Goal: Task Accomplishment & Management: Manage account settings

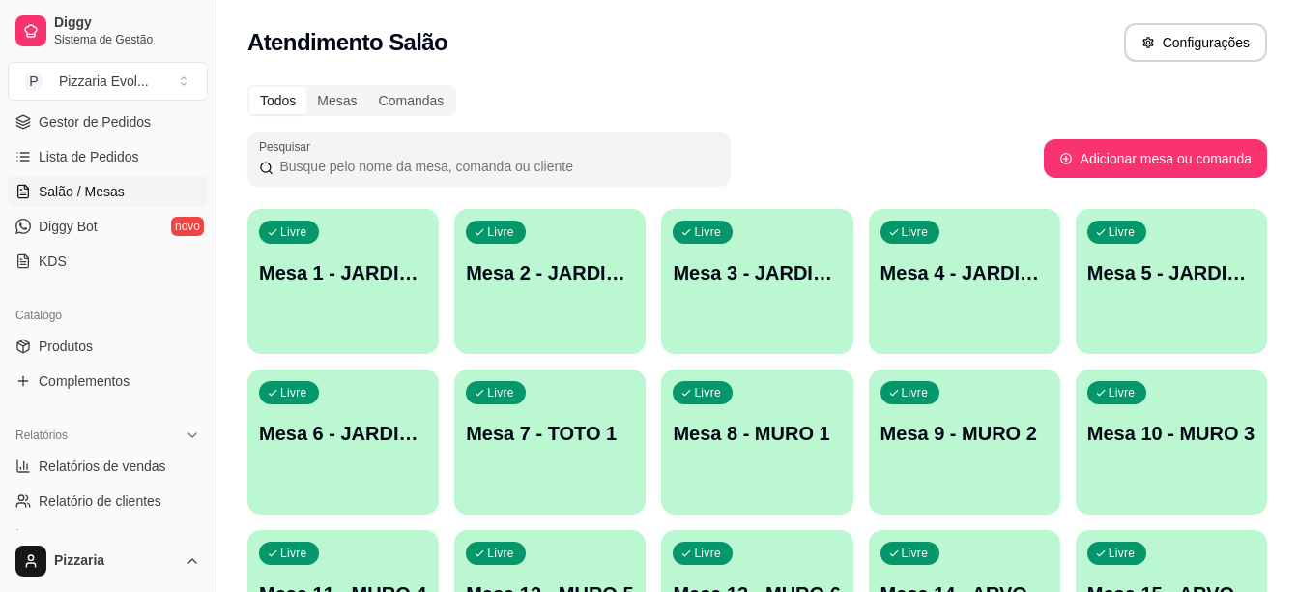
scroll to position [290, 0]
click at [61, 341] on span "Produtos" at bounding box center [66, 343] width 54 height 19
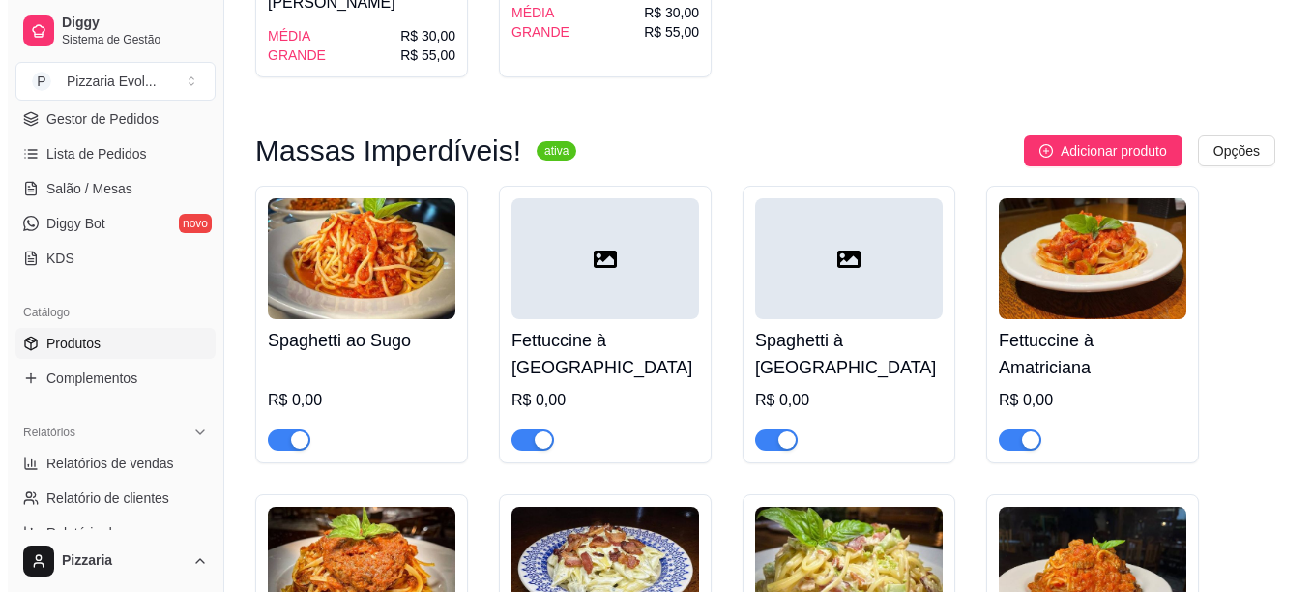
scroll to position [4350, 0]
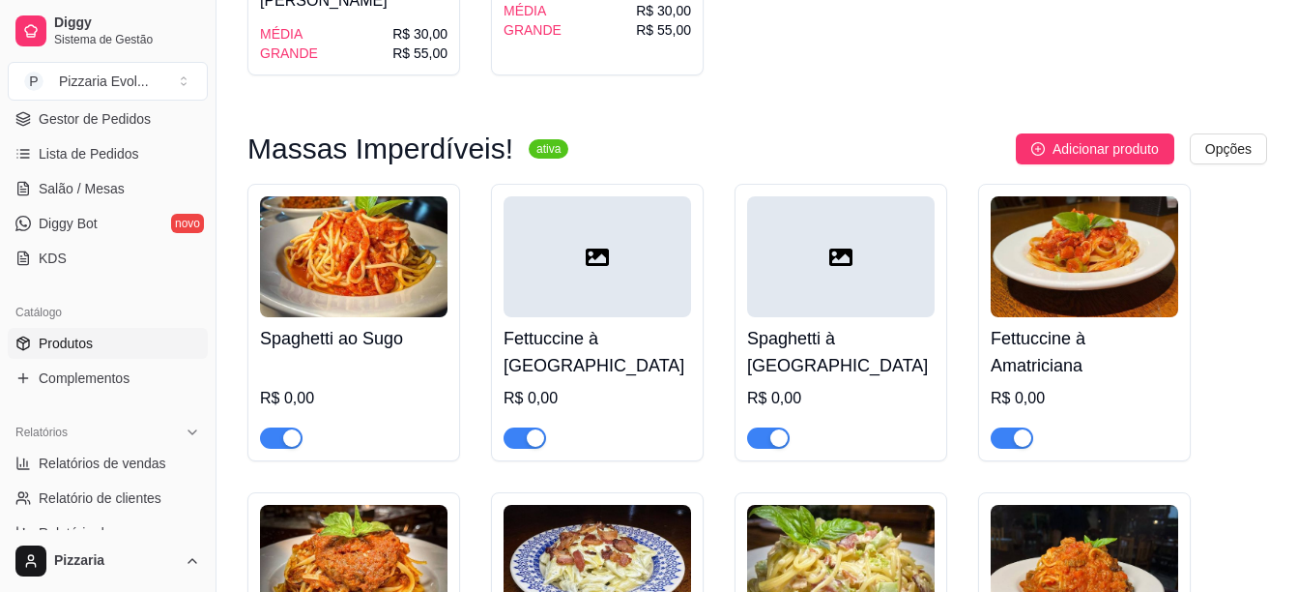
click at [361, 325] on h4 "Spaghetti ao Sugo" at bounding box center [354, 338] width 188 height 27
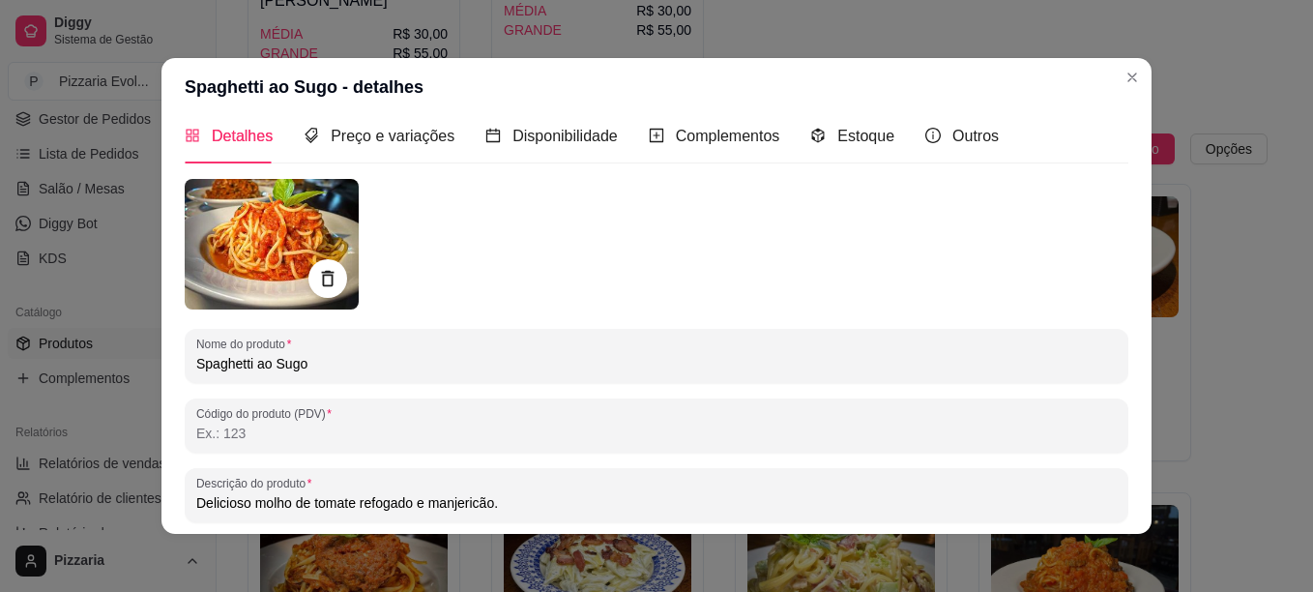
scroll to position [0, 0]
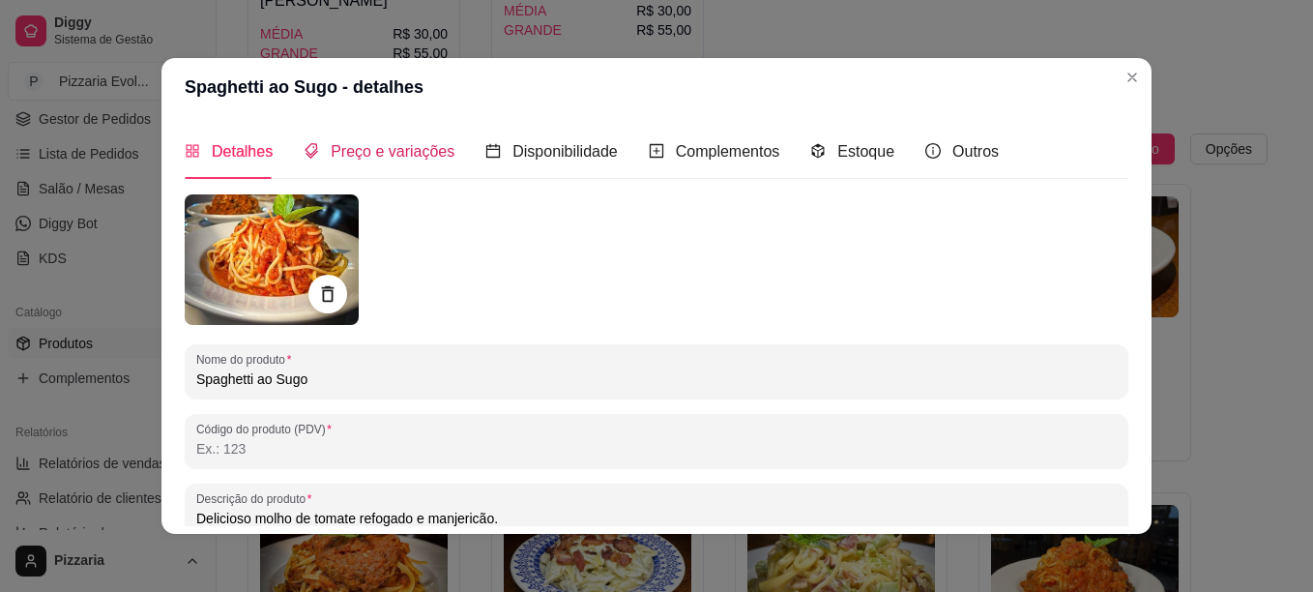
click at [418, 160] on span "Preço e variações" at bounding box center [393, 151] width 124 height 16
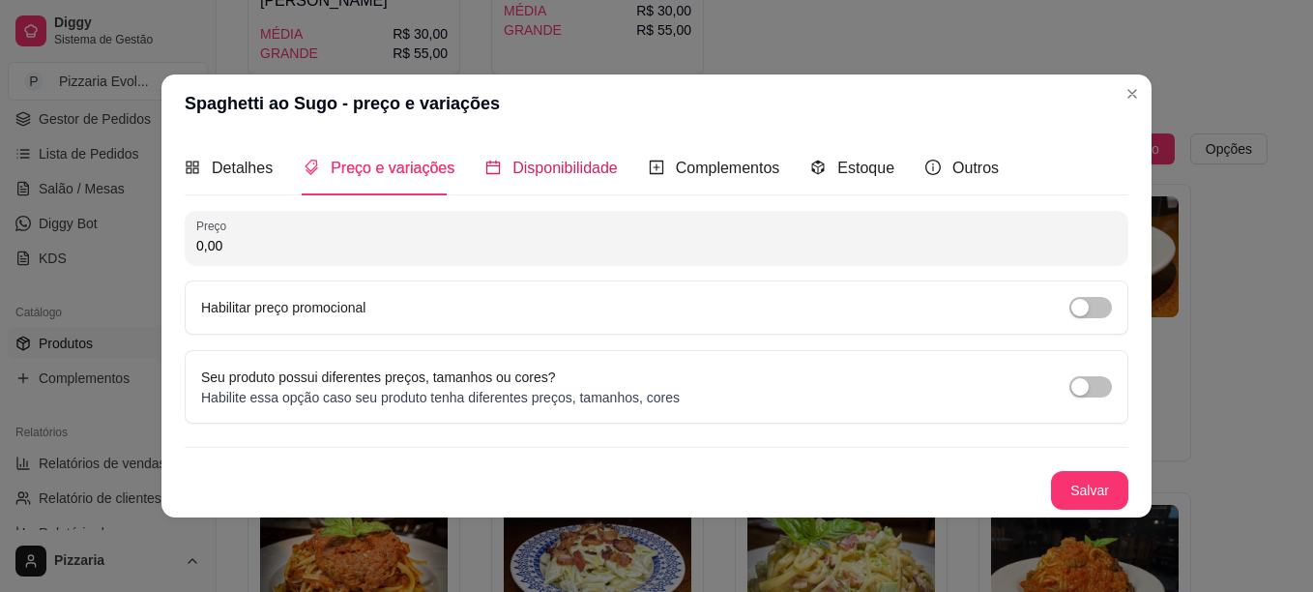
click at [525, 165] on span "Disponibilidade" at bounding box center [564, 168] width 105 height 16
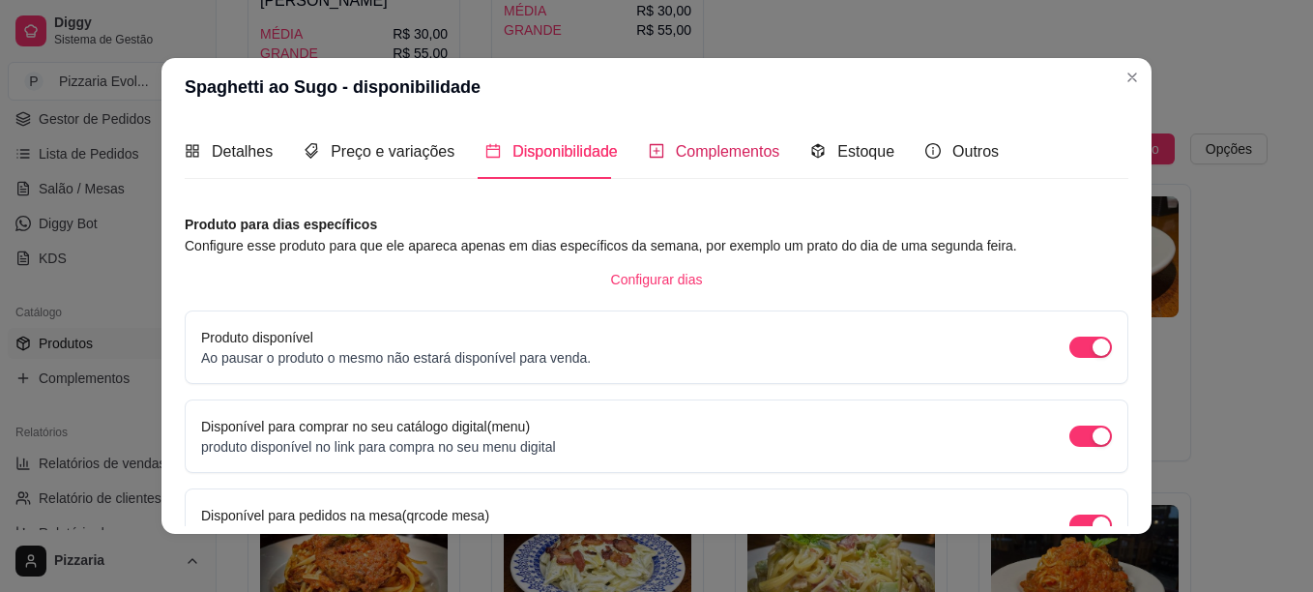
click at [712, 155] on span "Complementos" at bounding box center [728, 151] width 104 height 16
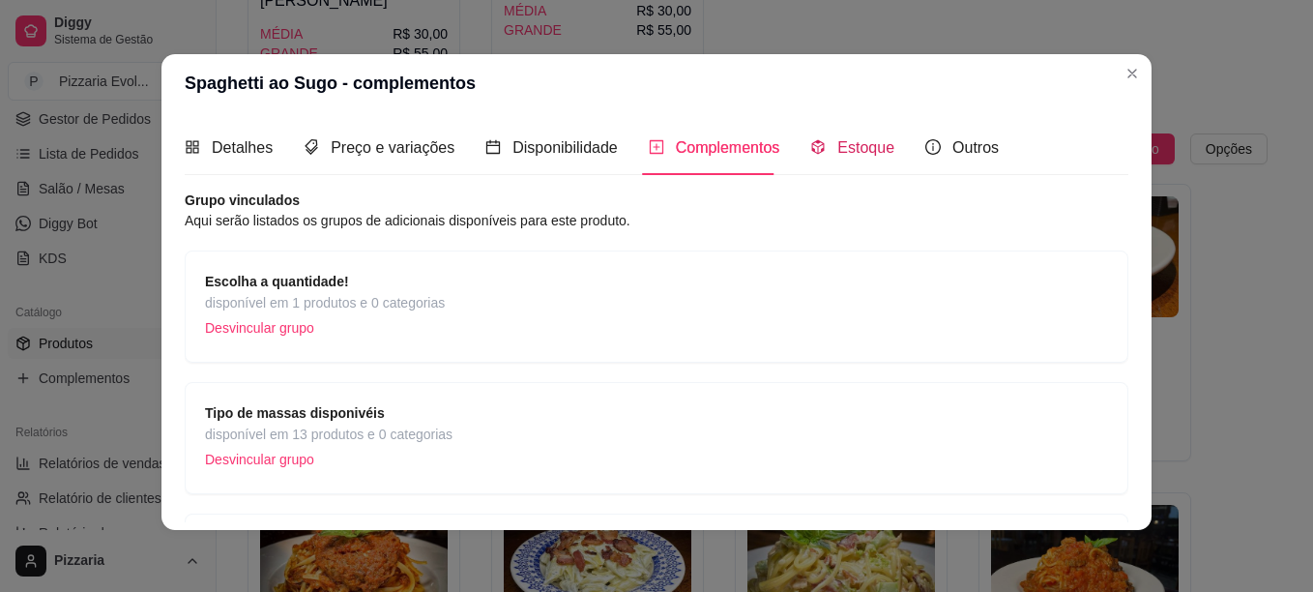
click at [861, 155] on span "Estoque" at bounding box center [865, 147] width 57 height 16
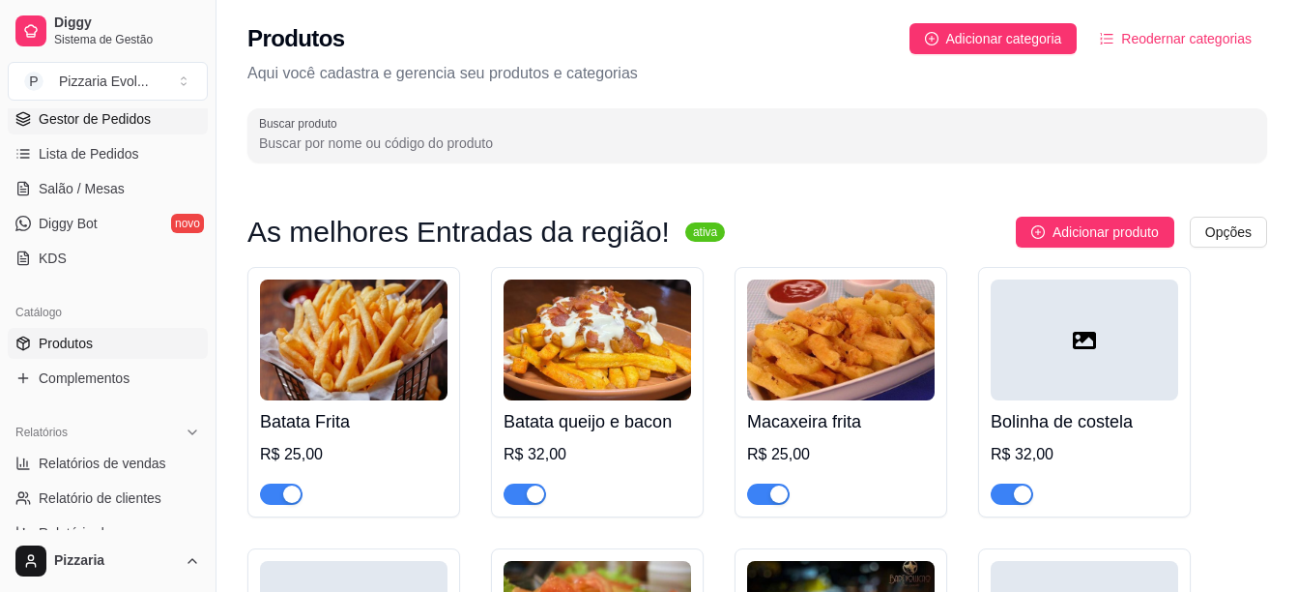
click at [107, 120] on span "Gestor de Pedidos" at bounding box center [95, 118] width 112 height 19
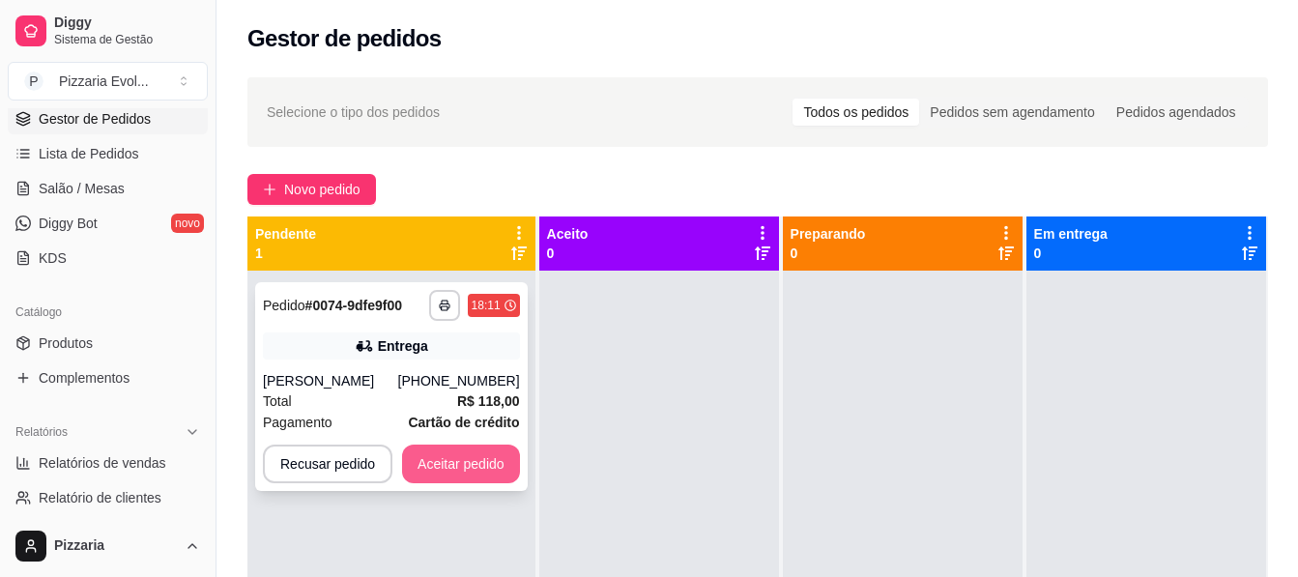
click at [482, 480] on button "Aceitar pedido" at bounding box center [461, 464] width 118 height 39
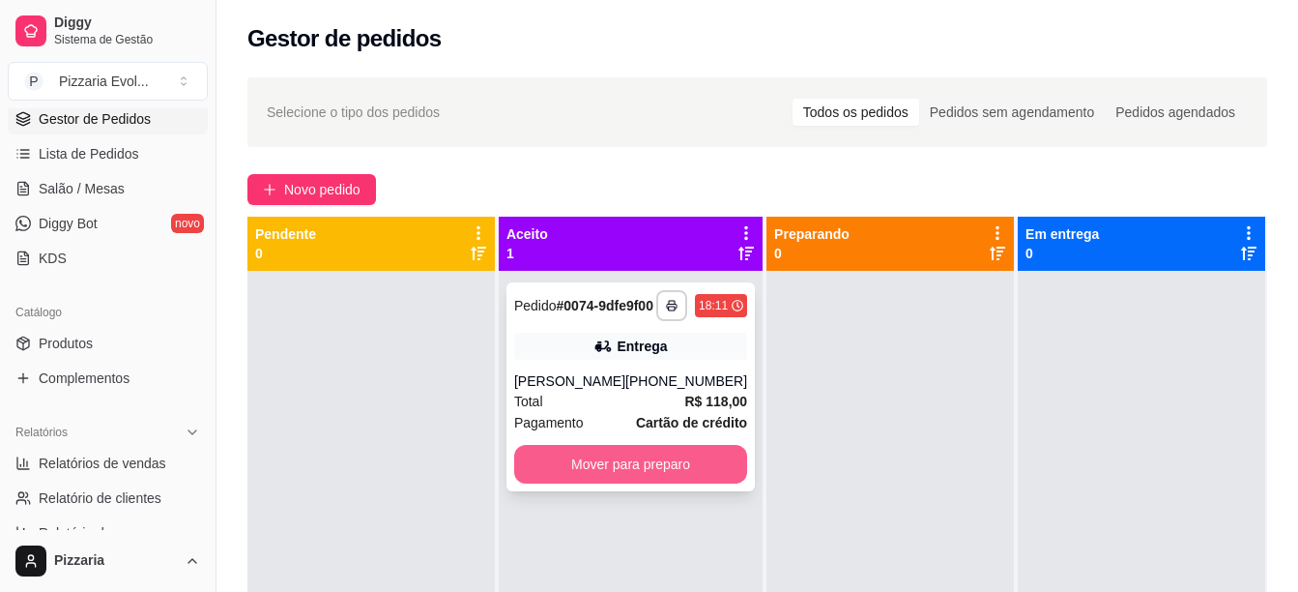
click at [623, 483] on button "Mover para preparo" at bounding box center [630, 464] width 233 height 39
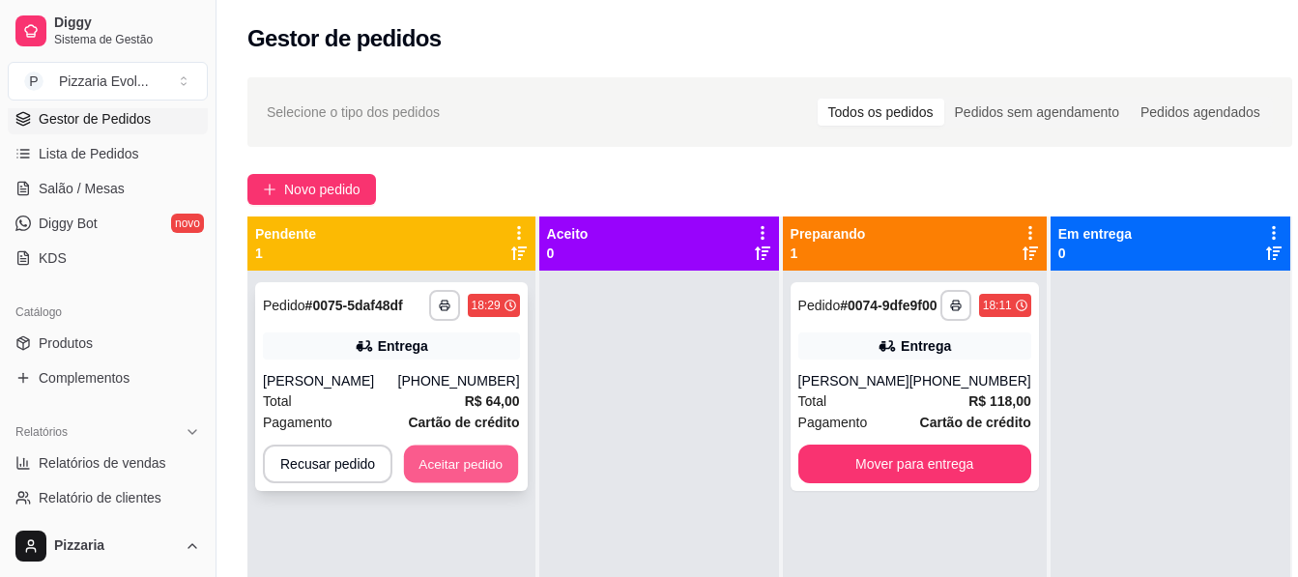
click at [482, 477] on button "Aceitar pedido" at bounding box center [461, 465] width 114 height 38
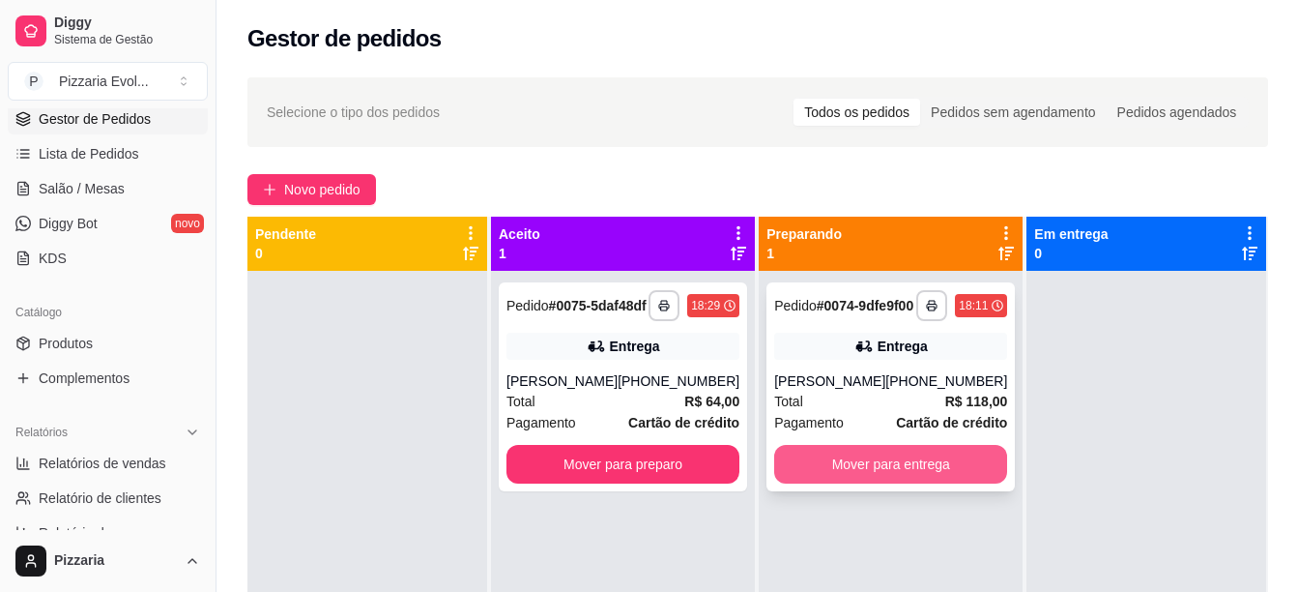
click at [903, 483] on button "Mover para entrega" at bounding box center [890, 464] width 233 height 39
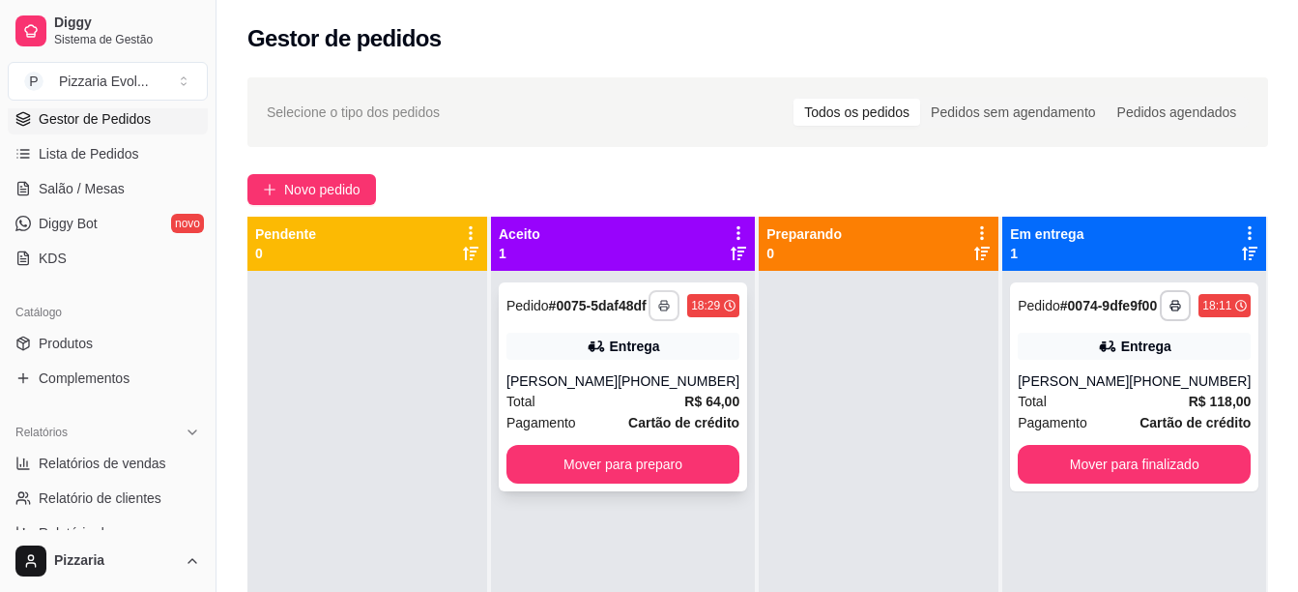
click at [657, 305] on button "button" at bounding box center [664, 305] width 31 height 31
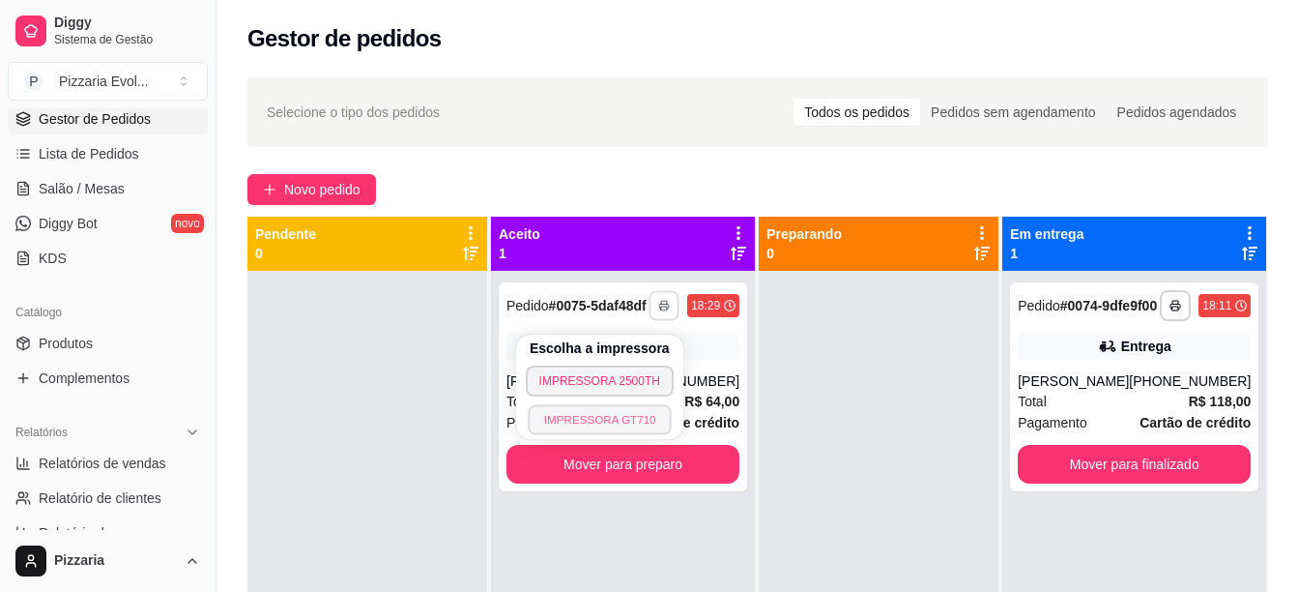
click at [641, 422] on button "IMPRESSORA GT710" at bounding box center [600, 419] width 144 height 30
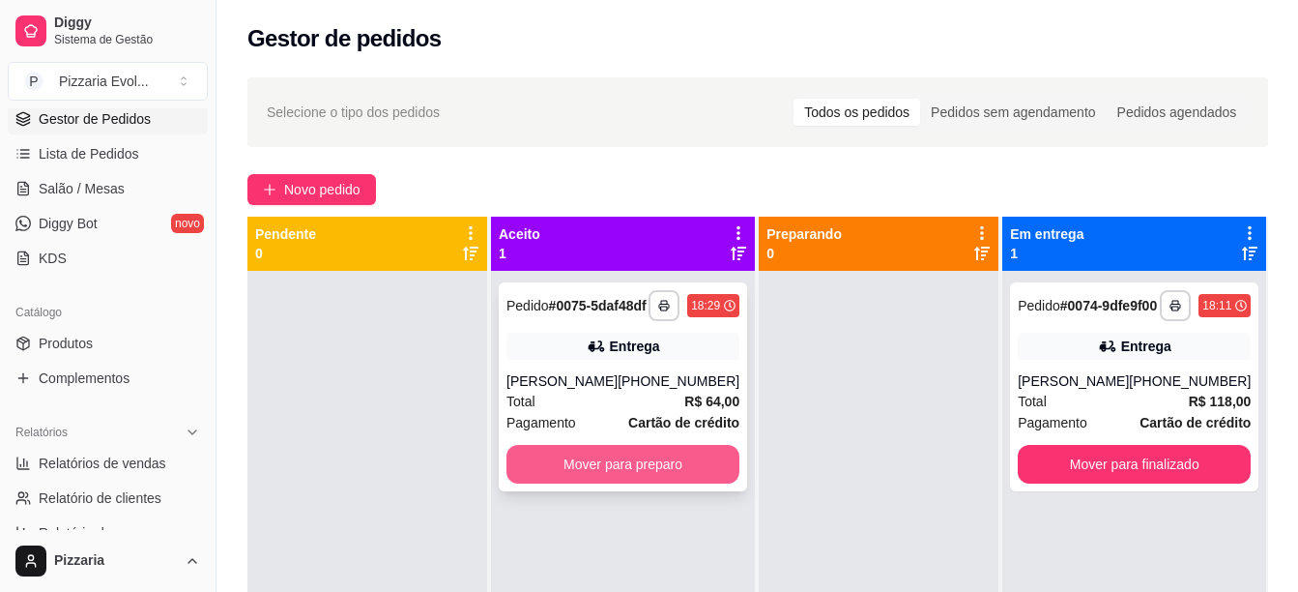
click at [621, 483] on button "Mover para preparo" at bounding box center [623, 464] width 233 height 39
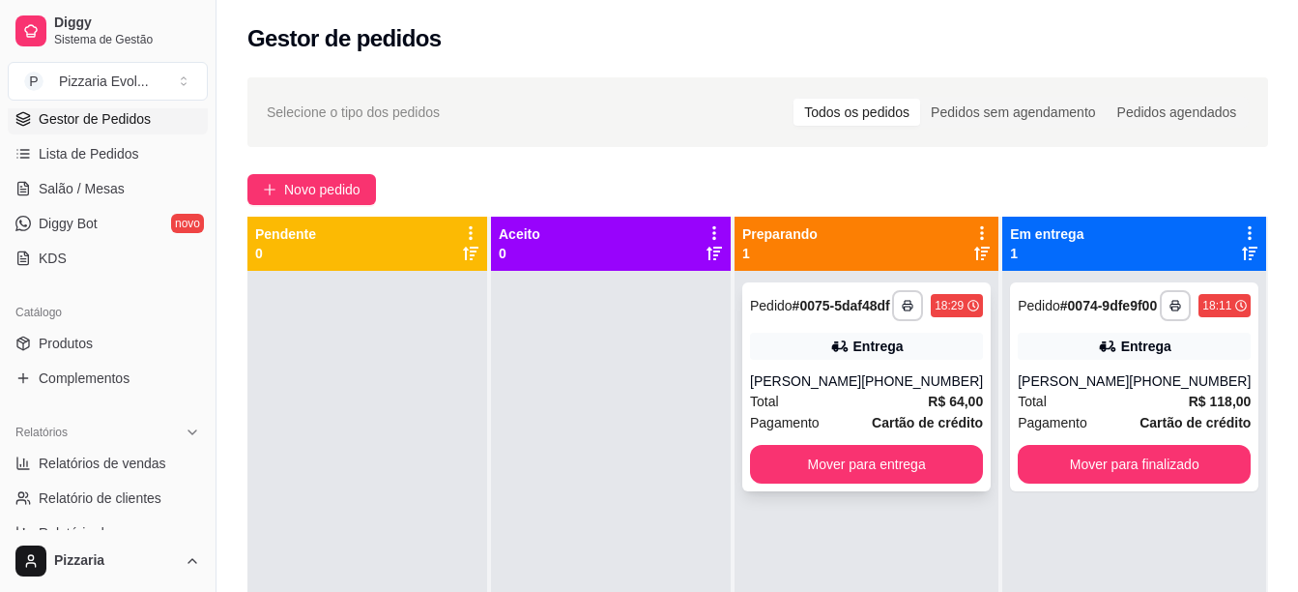
click at [800, 391] on div "[PERSON_NAME]" at bounding box center [805, 380] width 111 height 19
click at [876, 483] on button "Mover para entrega" at bounding box center [866, 464] width 233 height 39
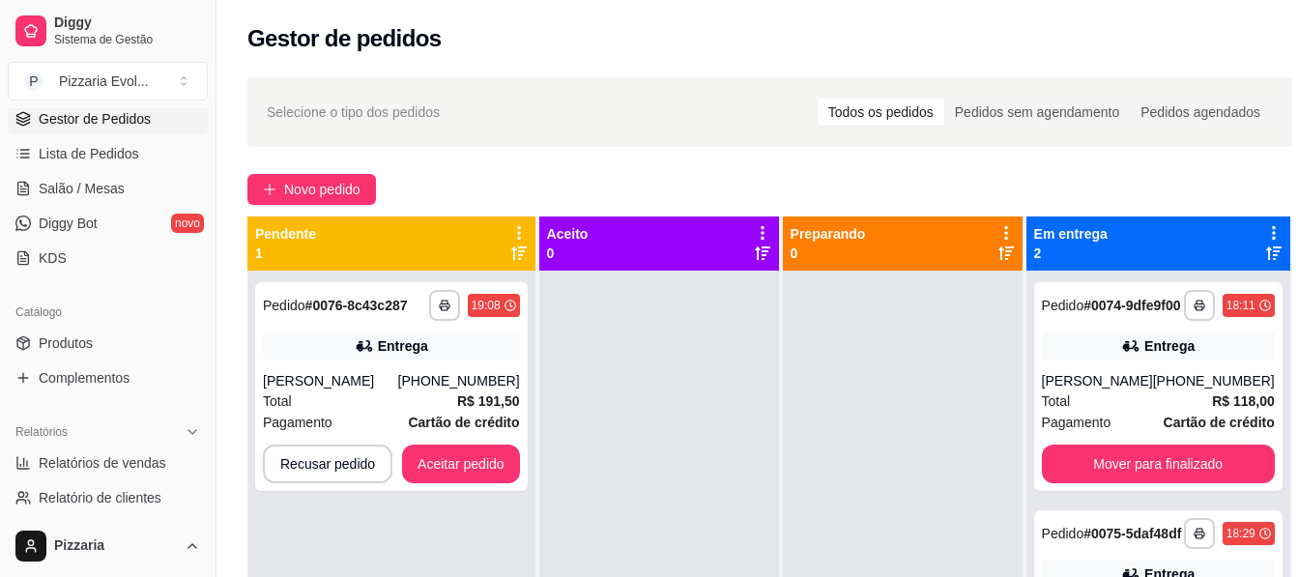
scroll to position [54, 0]
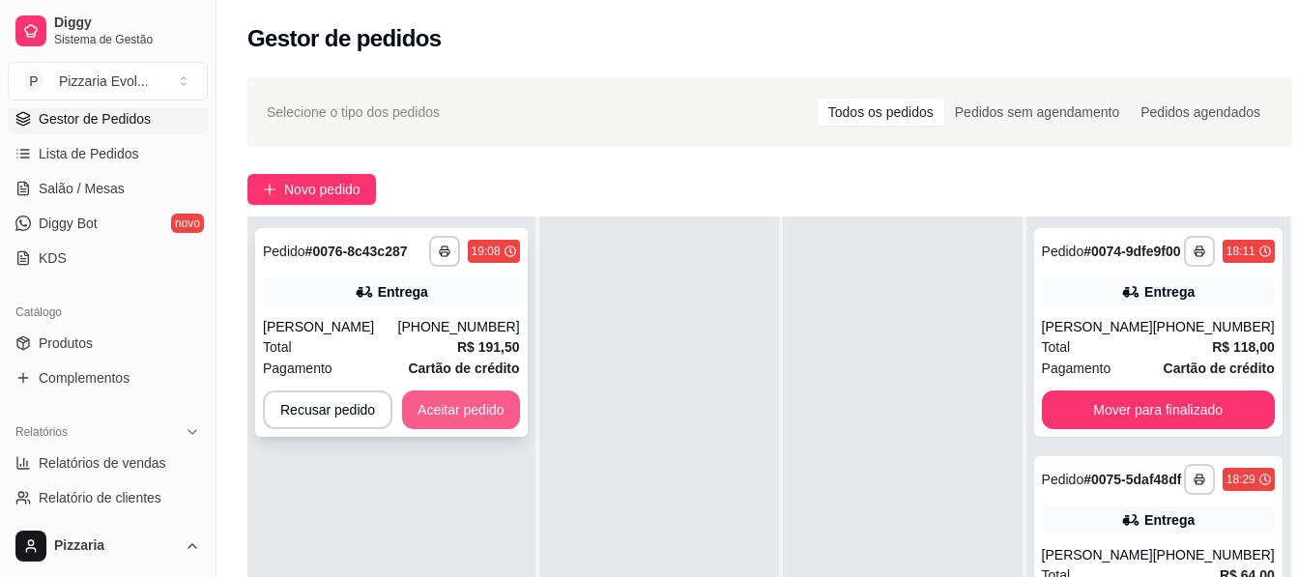
click at [436, 408] on button "Aceitar pedido" at bounding box center [461, 410] width 118 height 39
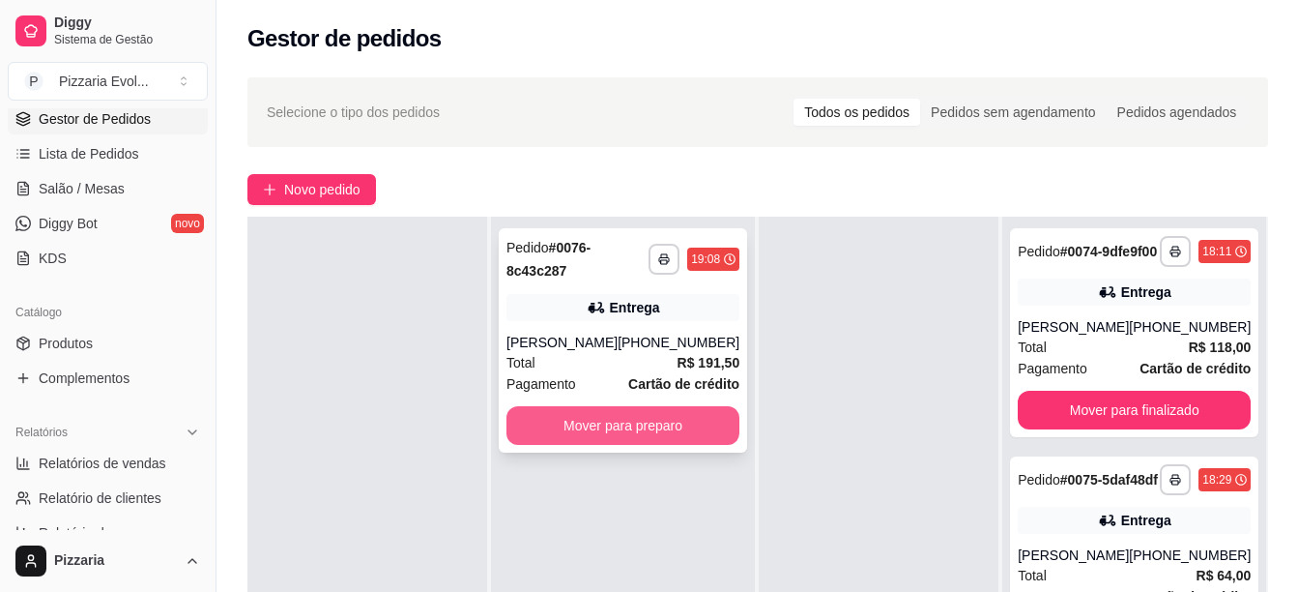
click at [575, 424] on button "Mover para preparo" at bounding box center [623, 425] width 233 height 39
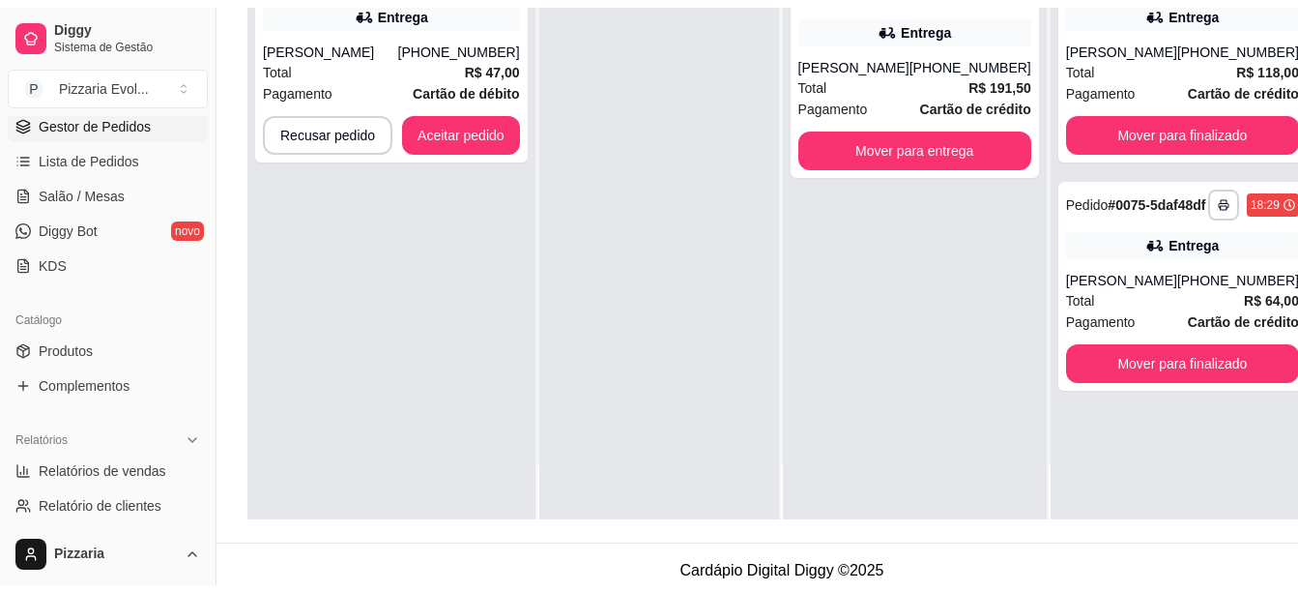
scroll to position [290, 0]
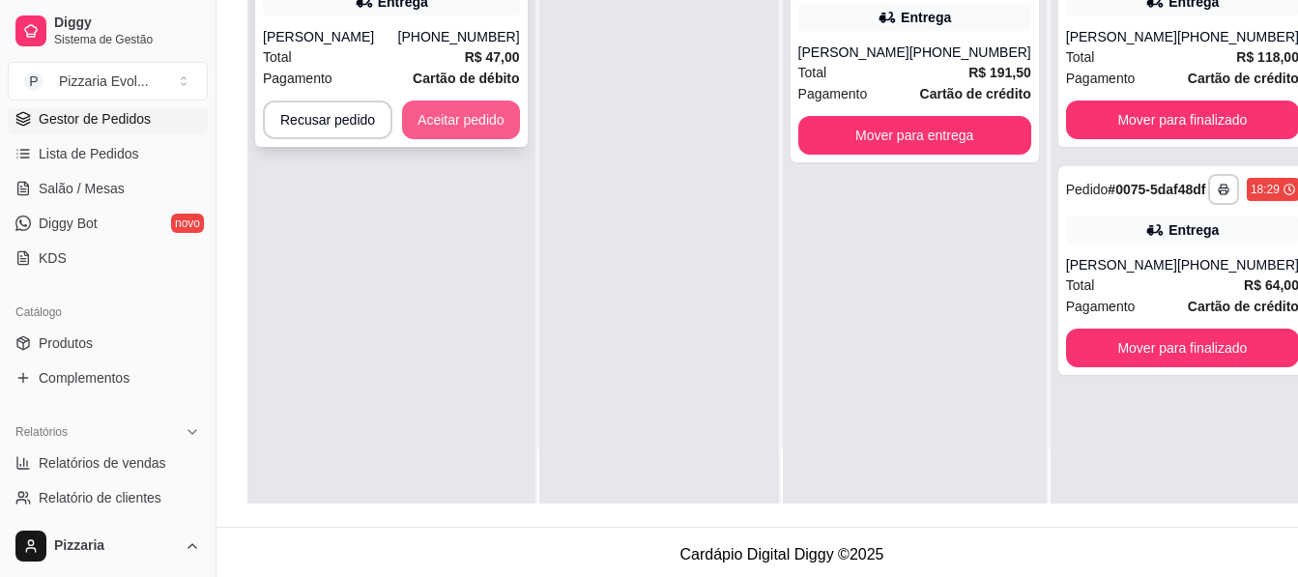
click at [459, 122] on button "Aceitar pedido" at bounding box center [461, 120] width 118 height 39
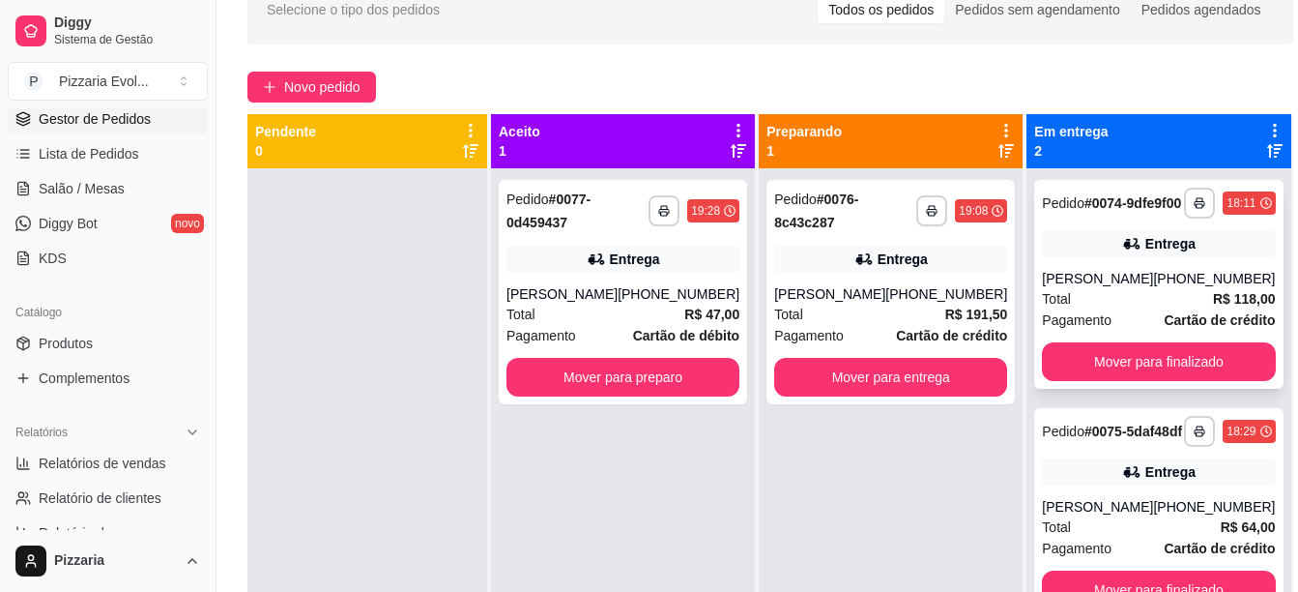
scroll to position [102, 0]
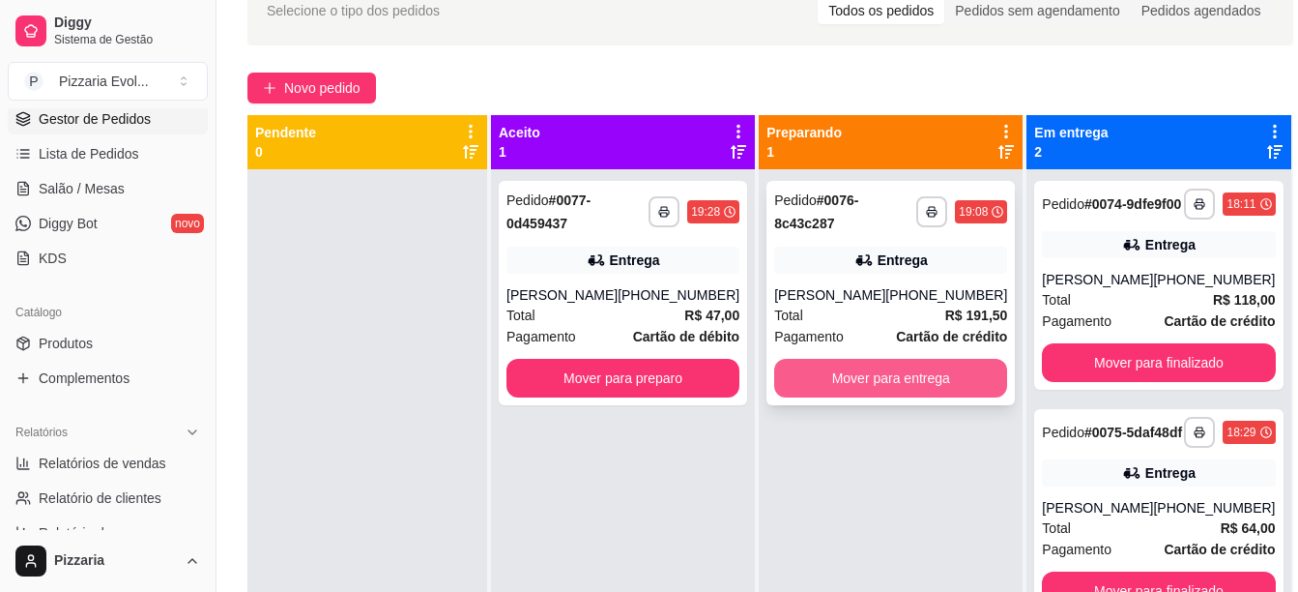
click at [929, 378] on button "Mover para entrega" at bounding box center [890, 378] width 233 height 39
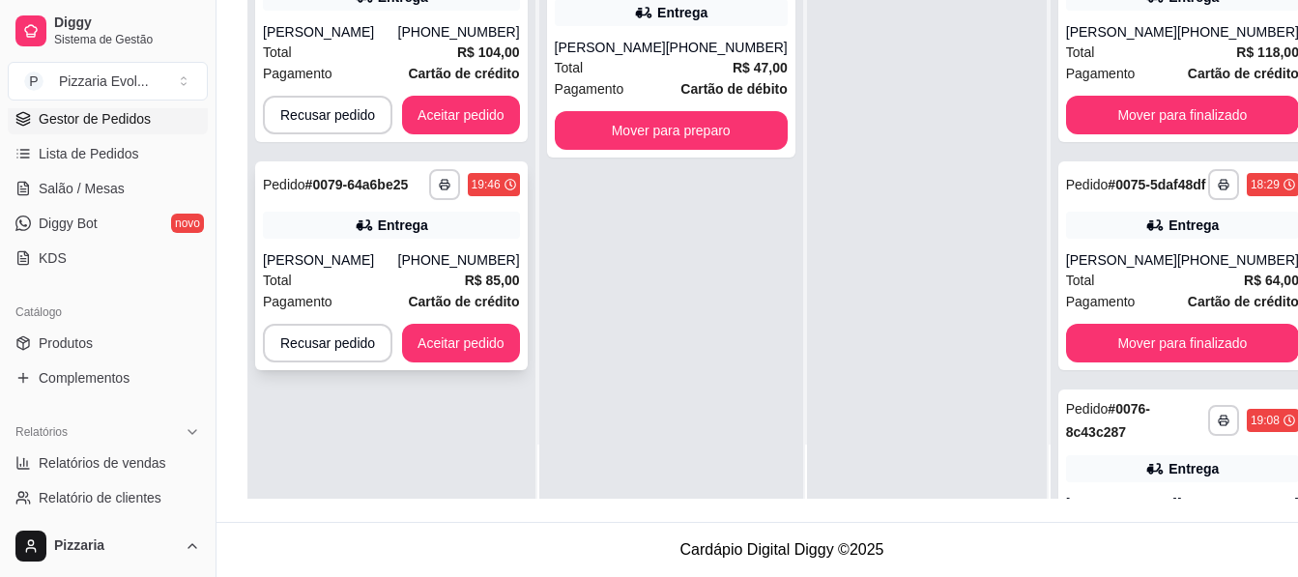
scroll to position [0, 0]
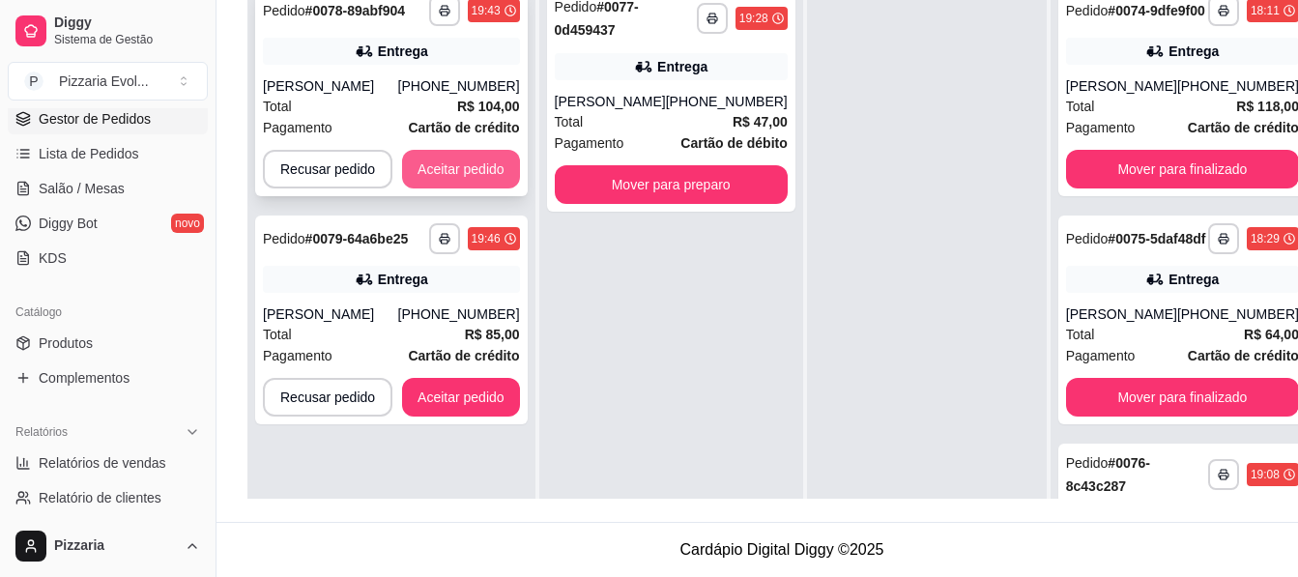
click at [471, 167] on button "Aceitar pedido" at bounding box center [461, 169] width 118 height 39
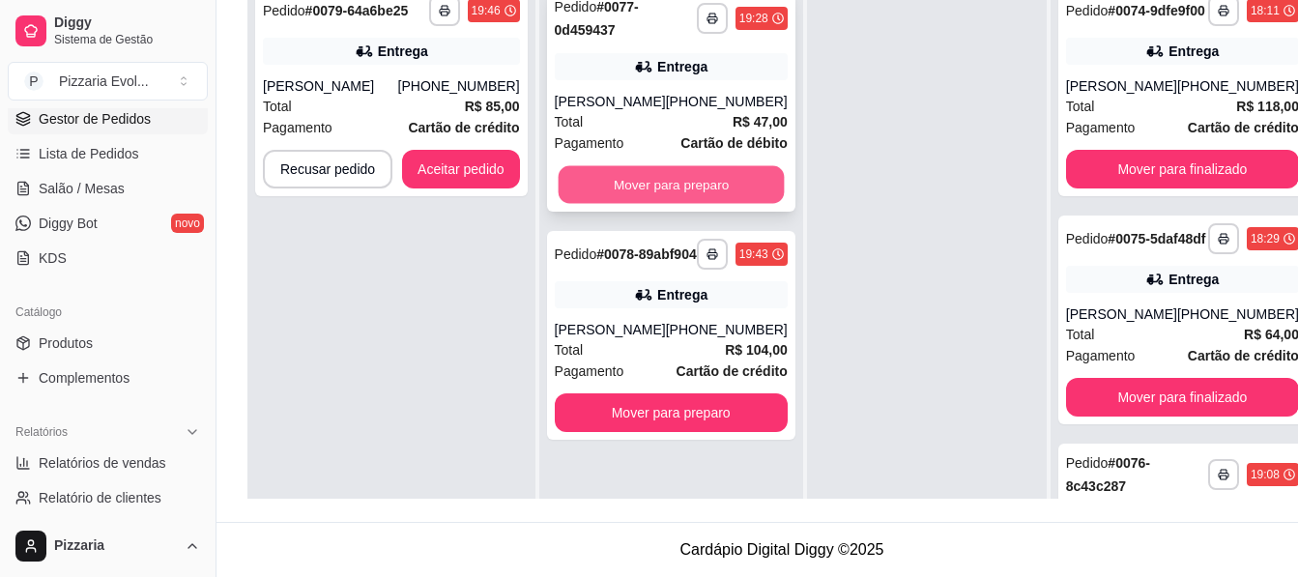
click at [690, 186] on button "Mover para preparo" at bounding box center [671, 185] width 226 height 38
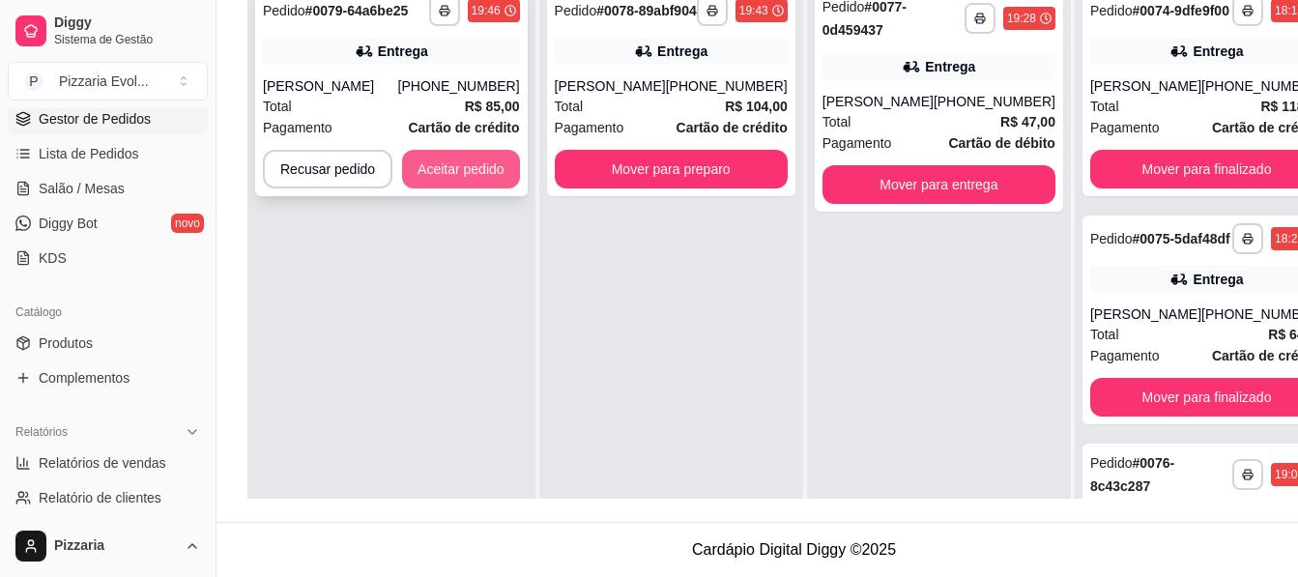
click at [459, 165] on button "Aceitar pedido" at bounding box center [461, 169] width 118 height 39
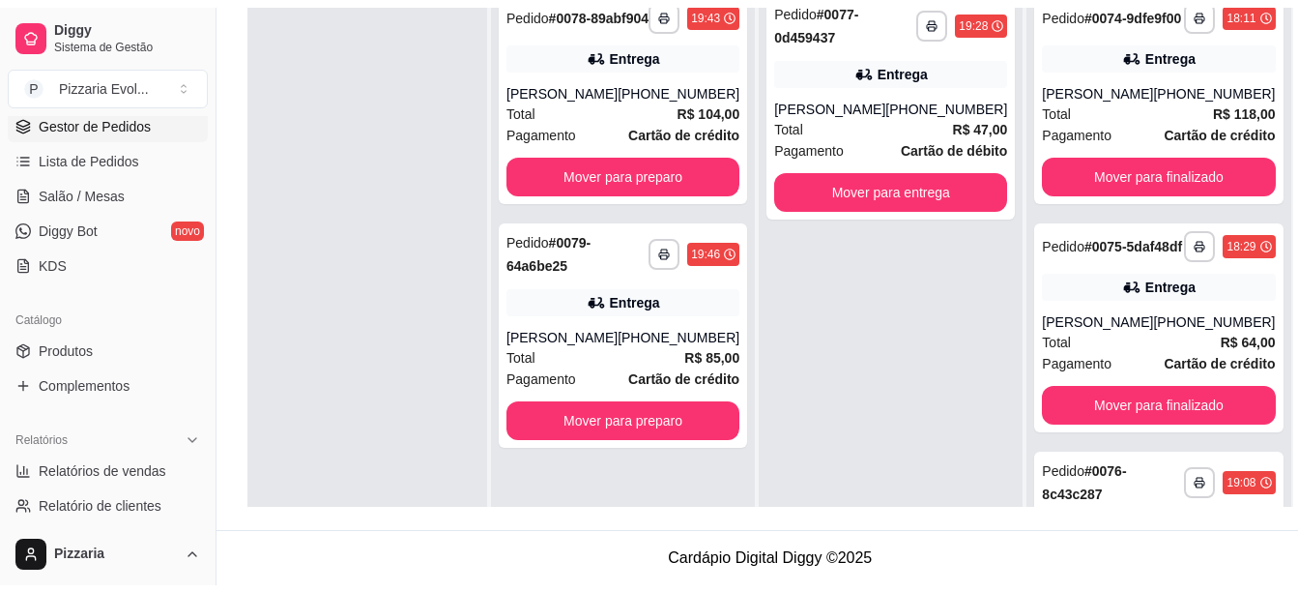
scroll to position [295, 0]
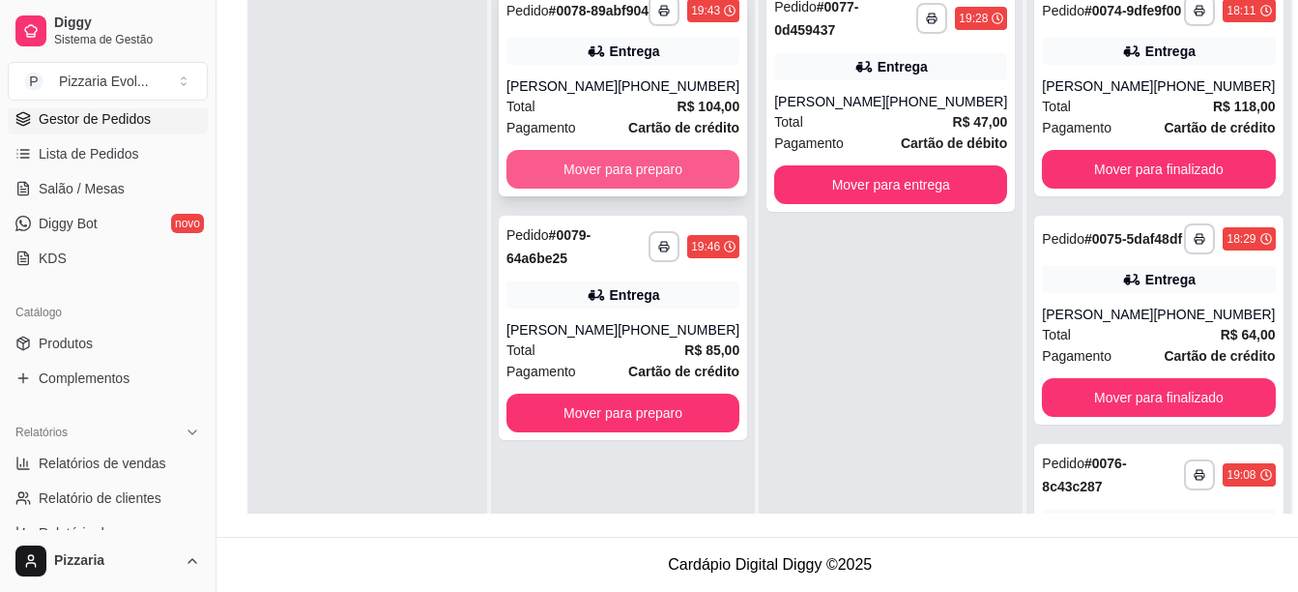
click at [611, 189] on button "Mover para preparo" at bounding box center [623, 169] width 233 height 39
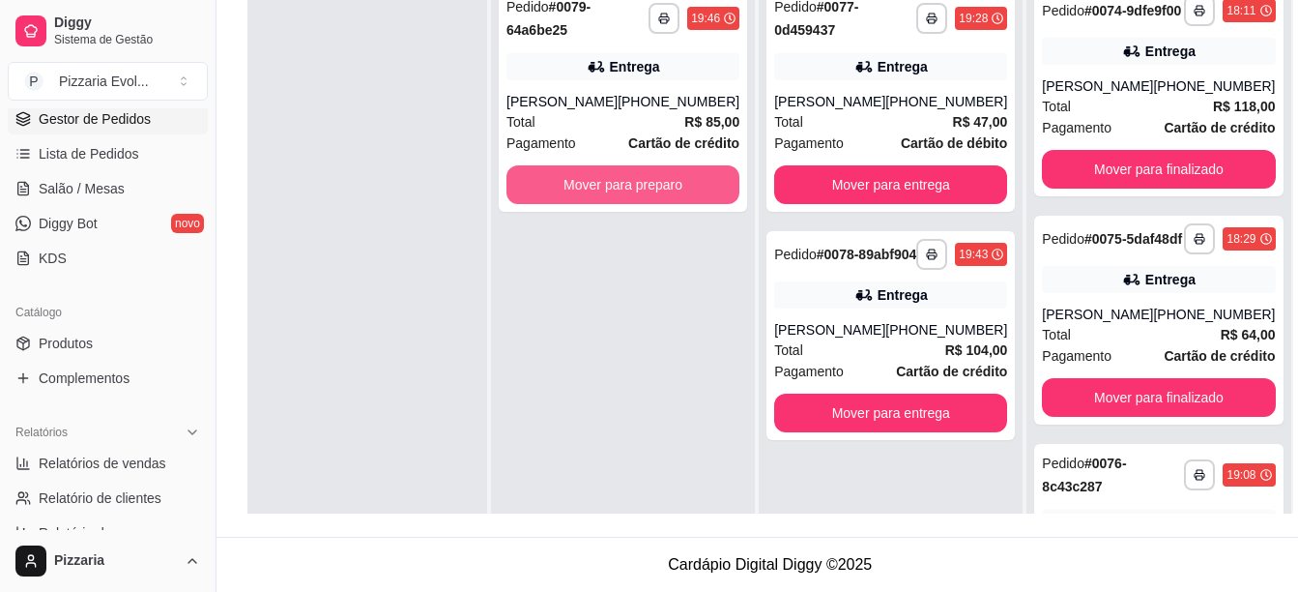
click at [611, 194] on button "Mover para preparo" at bounding box center [623, 184] width 233 height 39
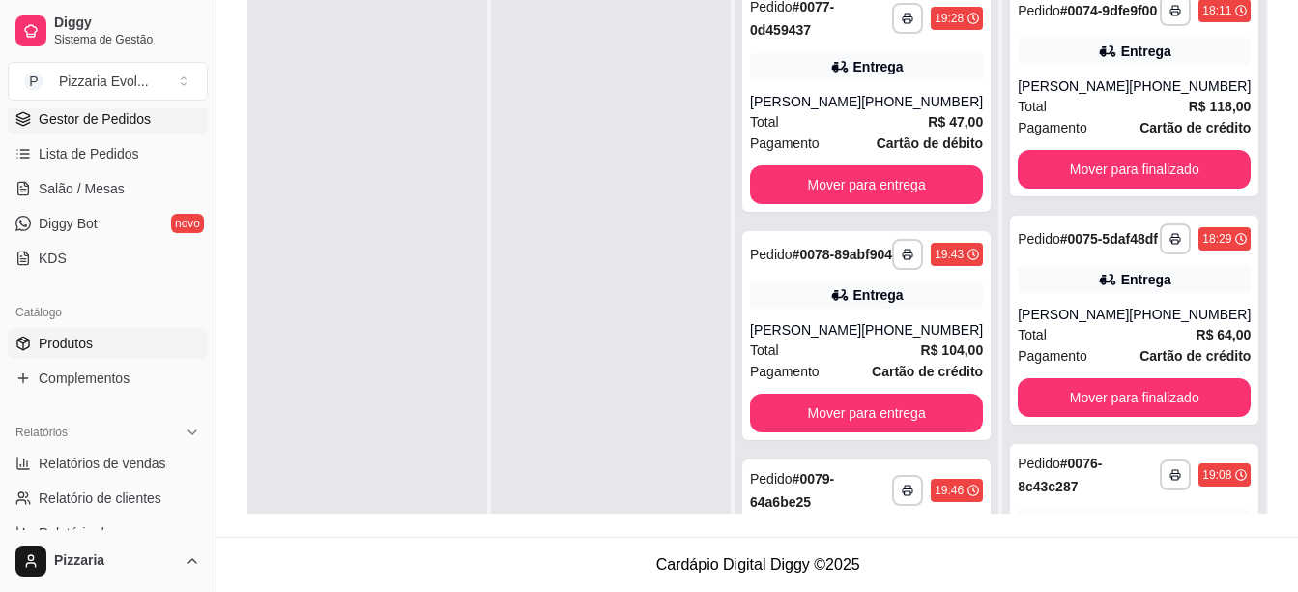
click at [84, 329] on link "Produtos" at bounding box center [108, 343] width 200 height 31
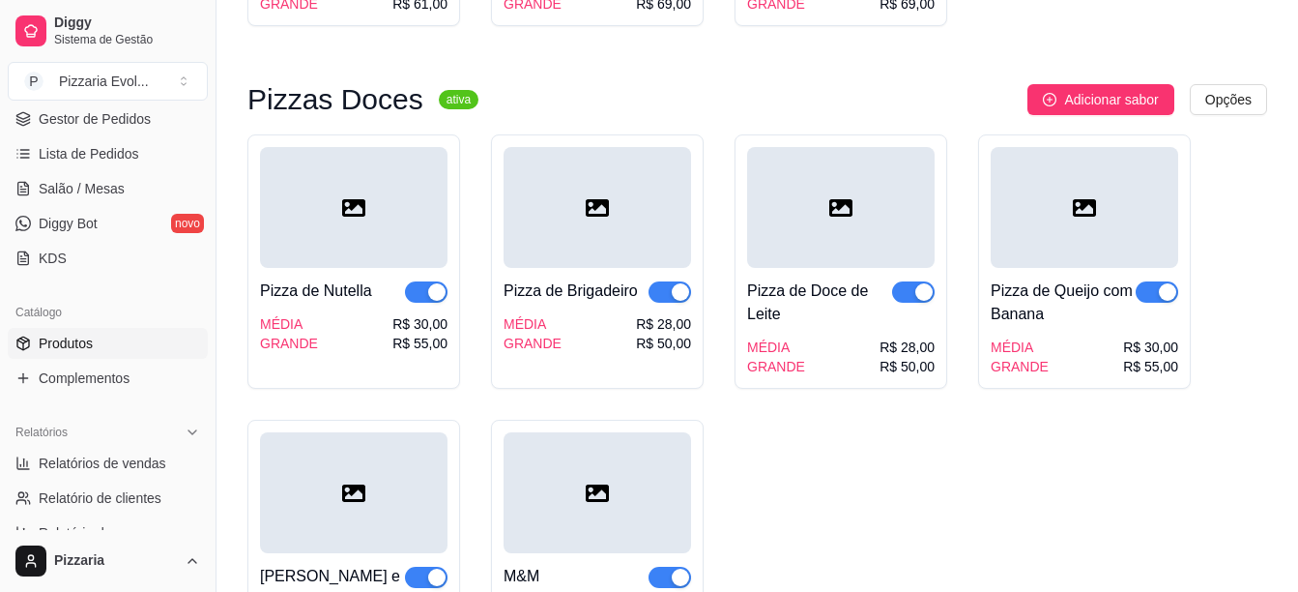
scroll to position [3770, 0]
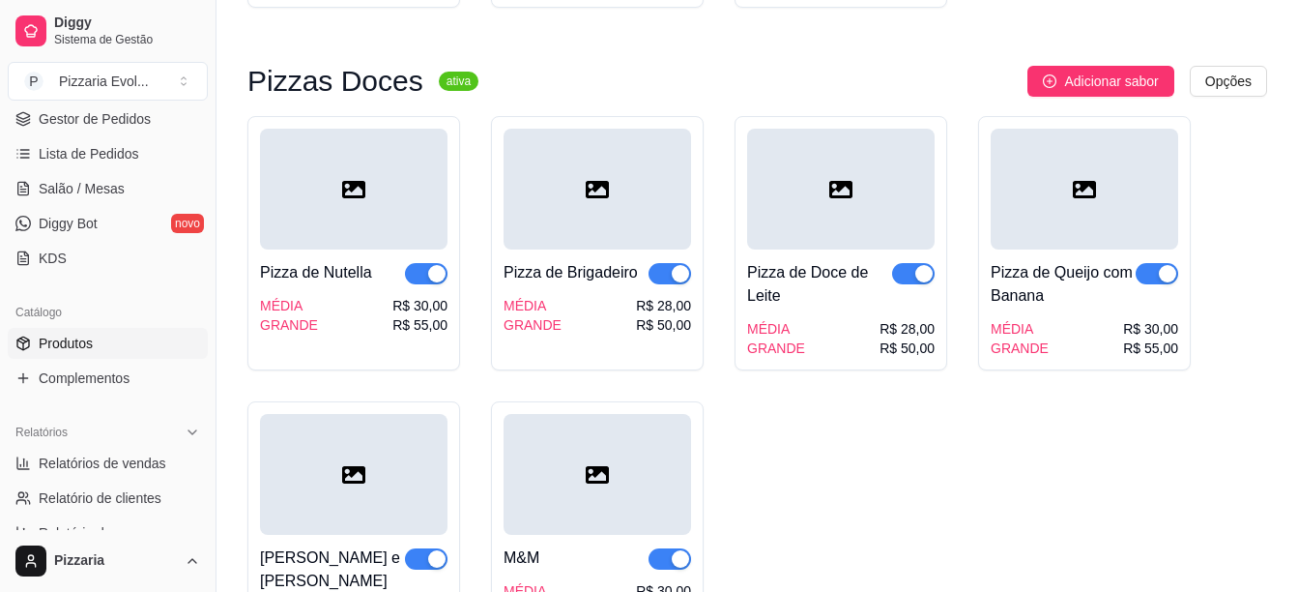
click at [430, 265] on div "button" at bounding box center [436, 273] width 17 height 17
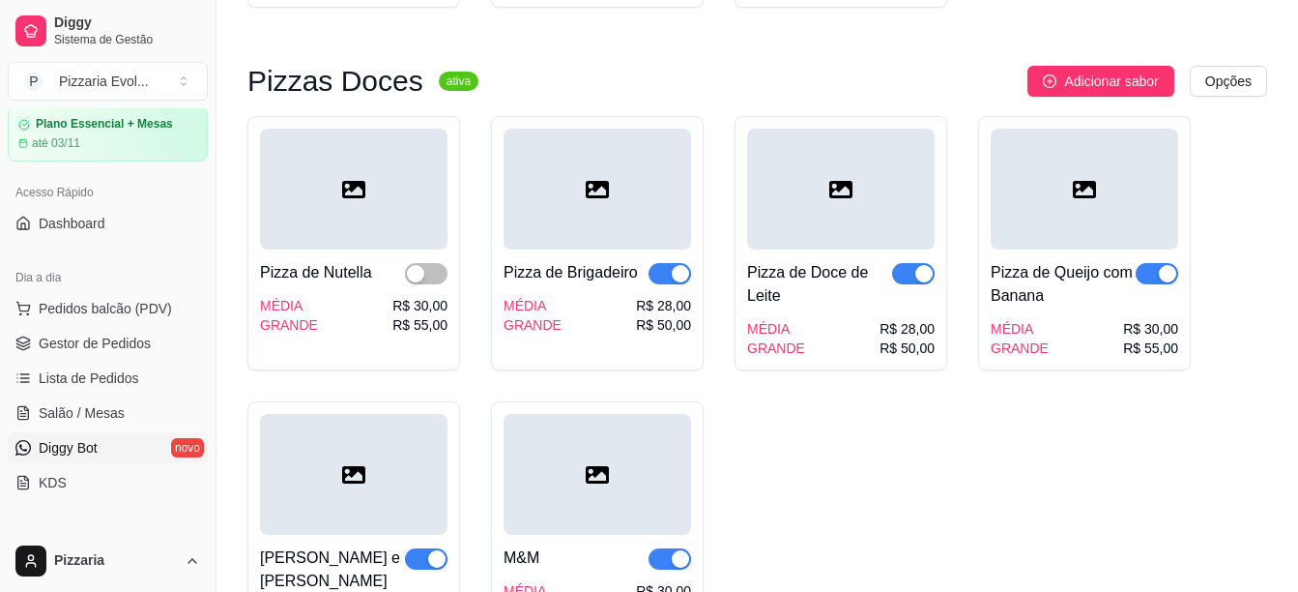
scroll to position [193, 0]
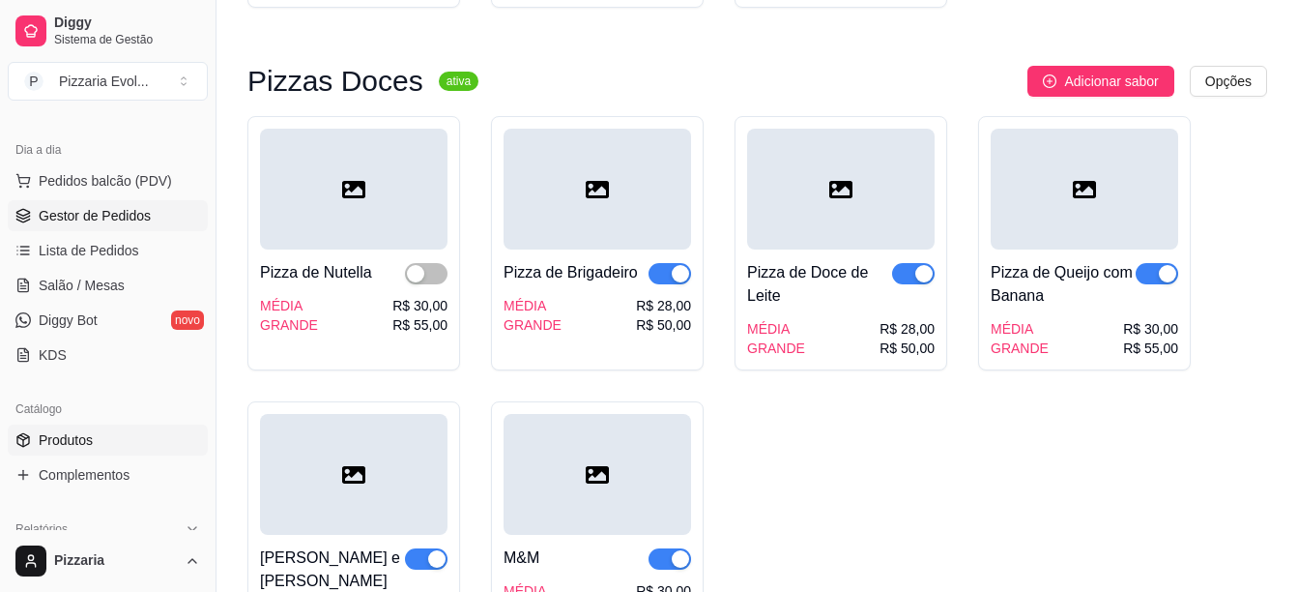
click at [123, 212] on span "Gestor de Pedidos" at bounding box center [95, 215] width 112 height 19
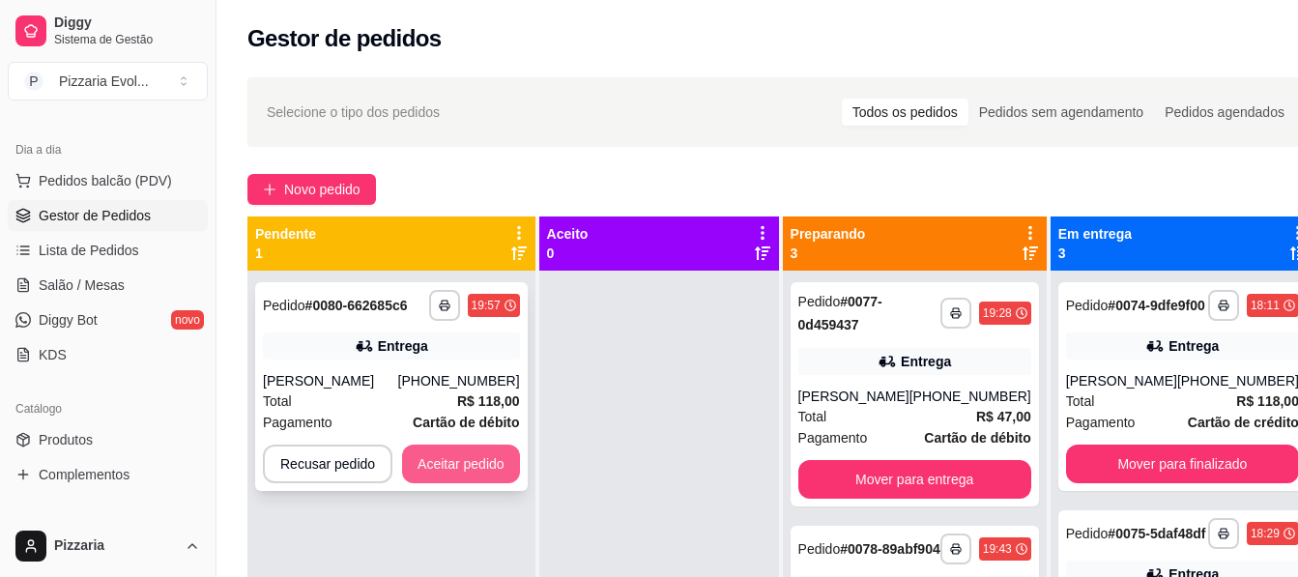
click at [453, 464] on button "Aceitar pedido" at bounding box center [461, 464] width 118 height 39
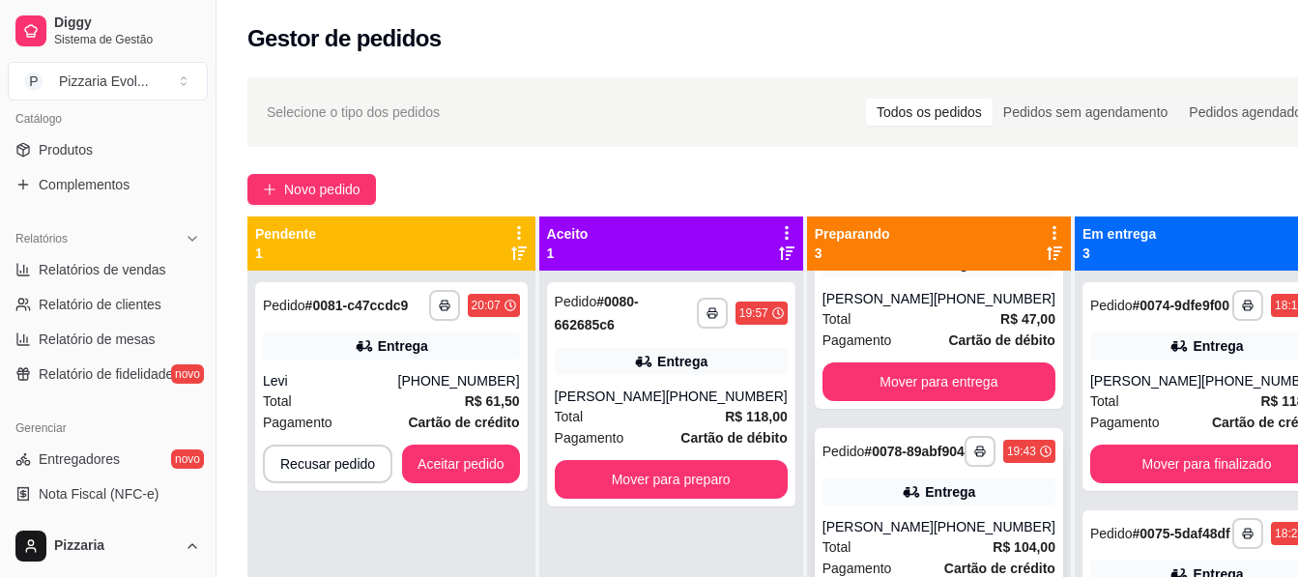
scroll to position [217, 0]
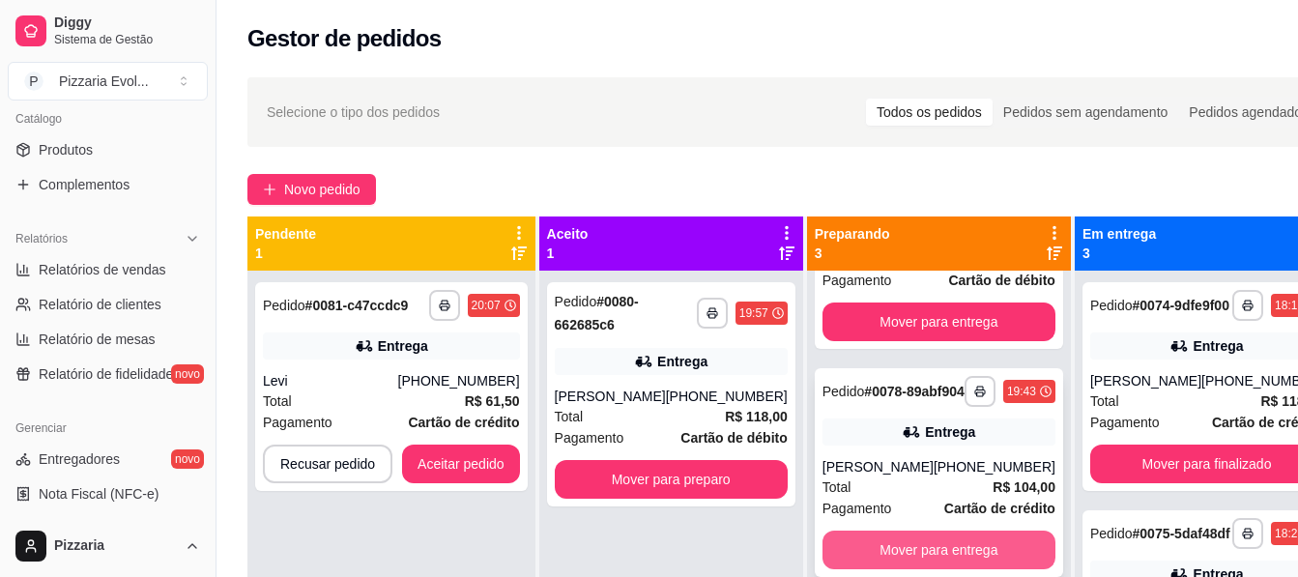
click at [907, 553] on button "Mover para entrega" at bounding box center [939, 550] width 233 height 39
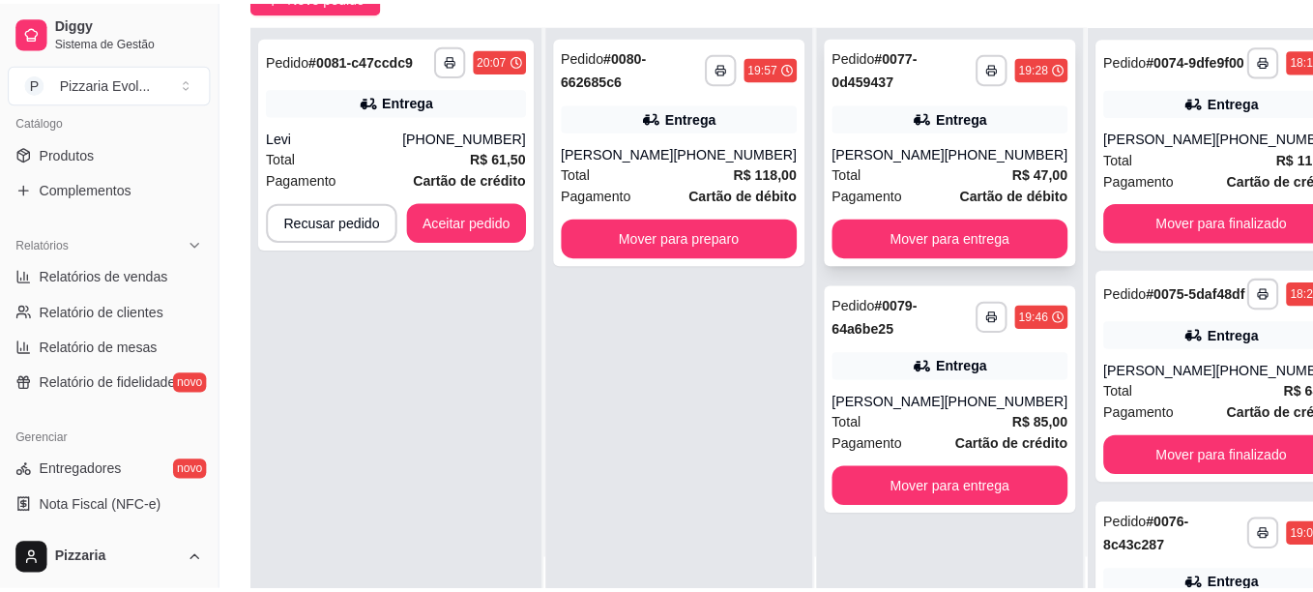
scroll to position [290, 0]
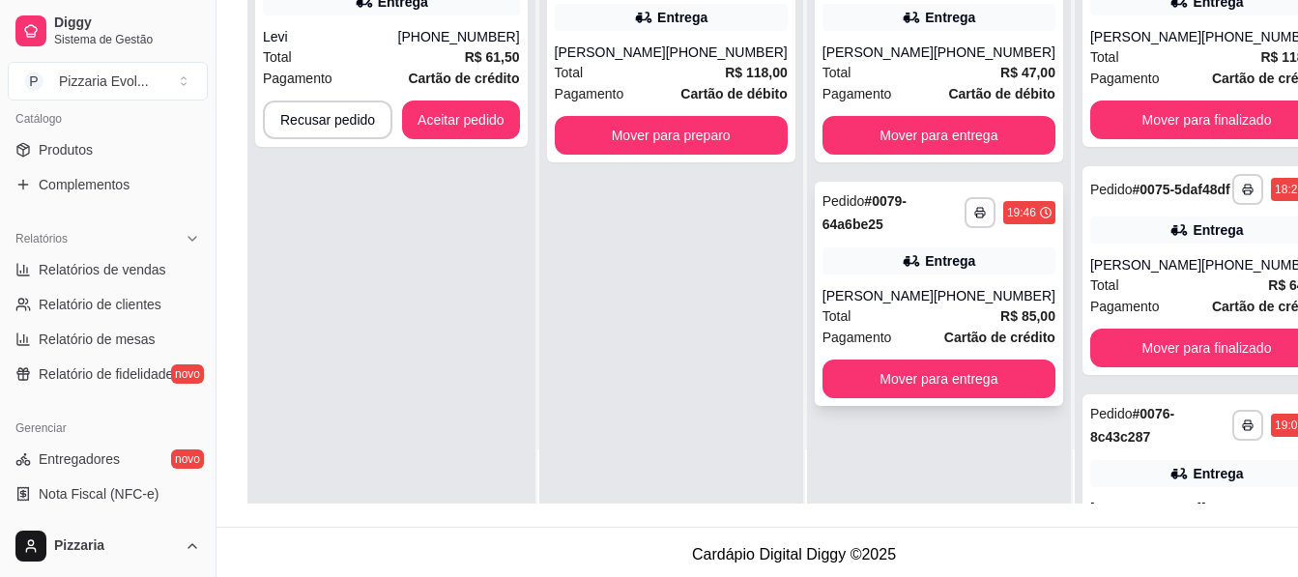
click at [934, 305] on div "[PHONE_NUMBER]" at bounding box center [995, 295] width 122 height 19
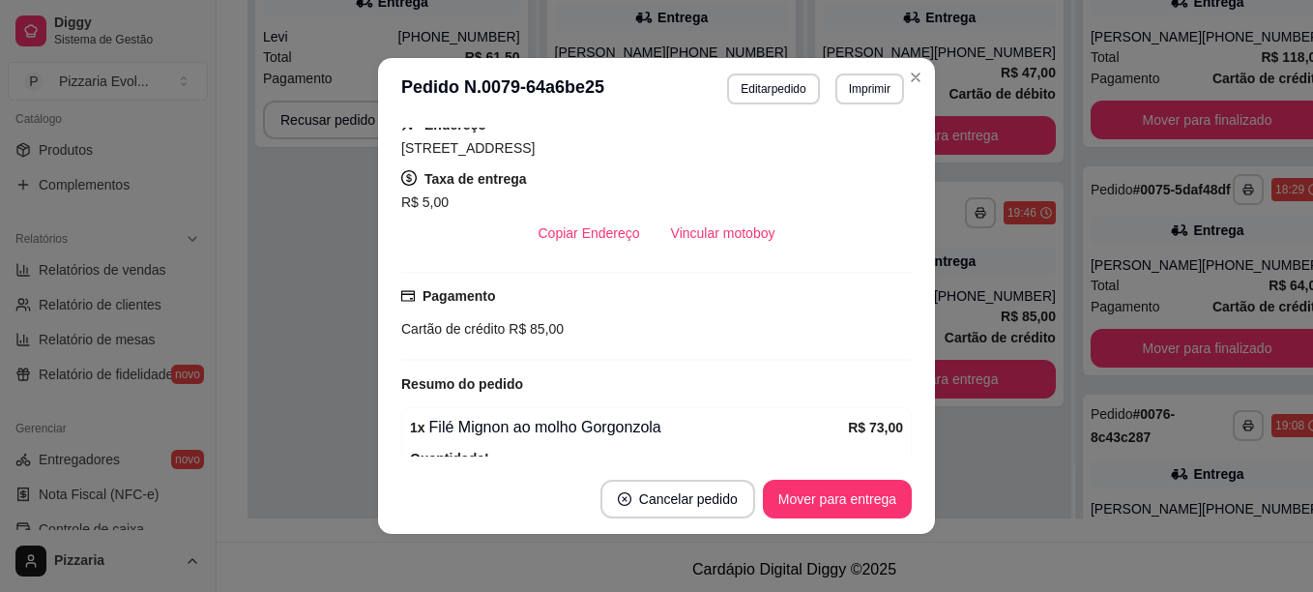
scroll to position [387, 0]
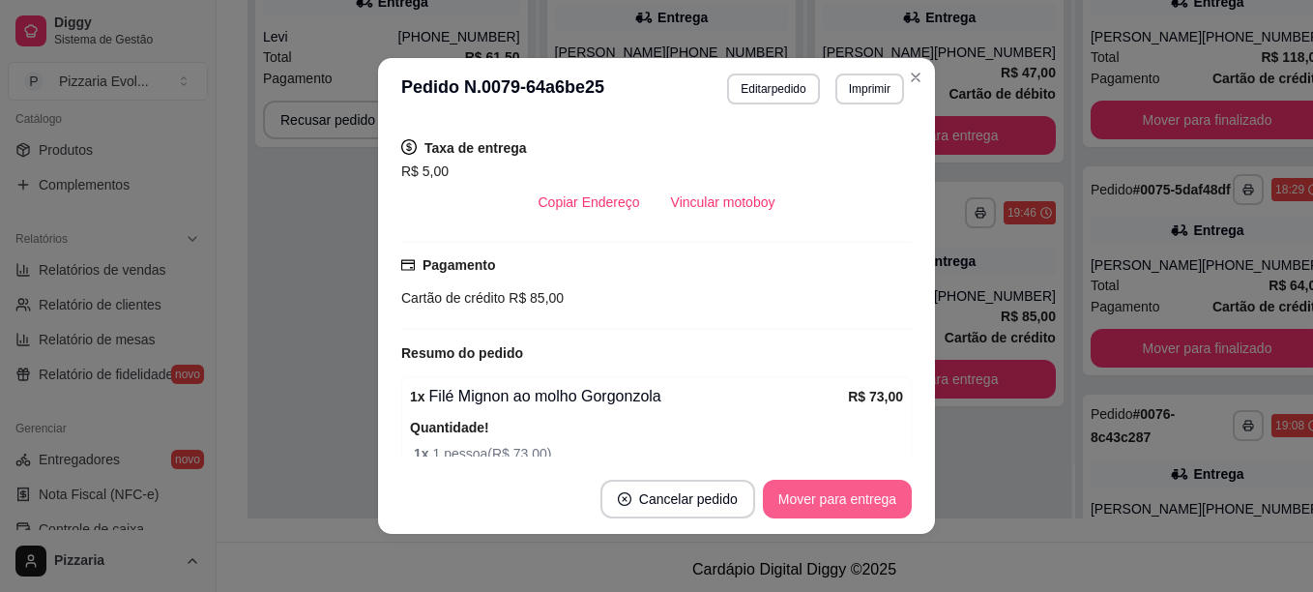
click at [829, 485] on button "Mover para entrega" at bounding box center [837, 499] width 149 height 39
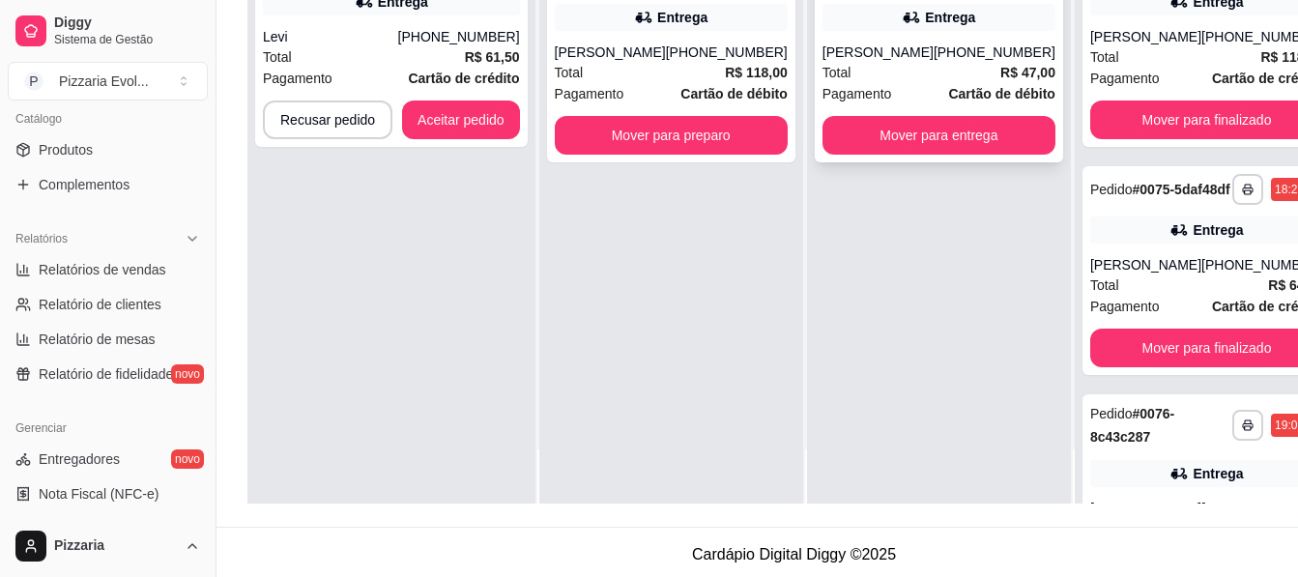
click at [899, 83] on div "Total R$ 47,00" at bounding box center [939, 72] width 233 height 21
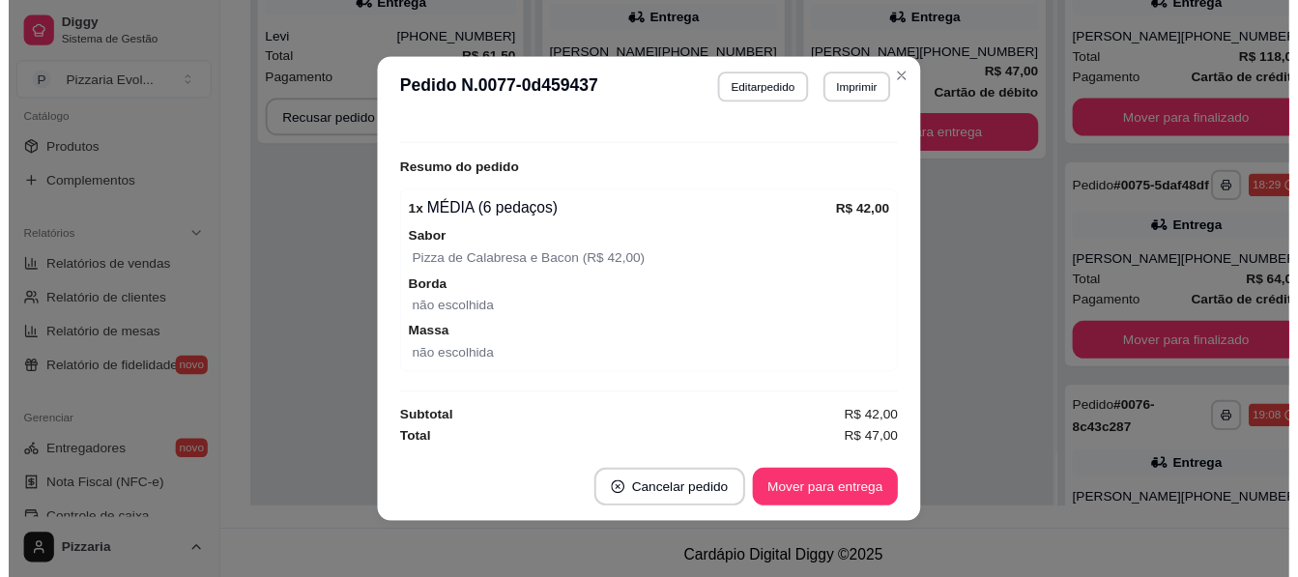
scroll to position [4, 0]
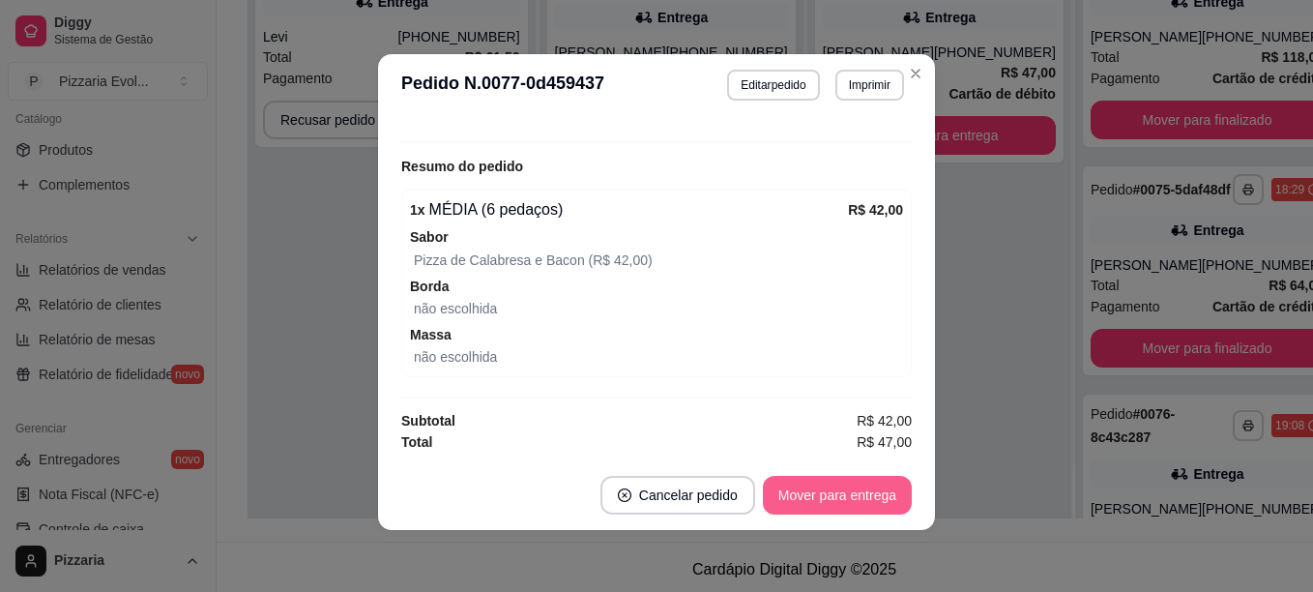
click at [847, 484] on button "Mover para entrega" at bounding box center [837, 495] width 149 height 39
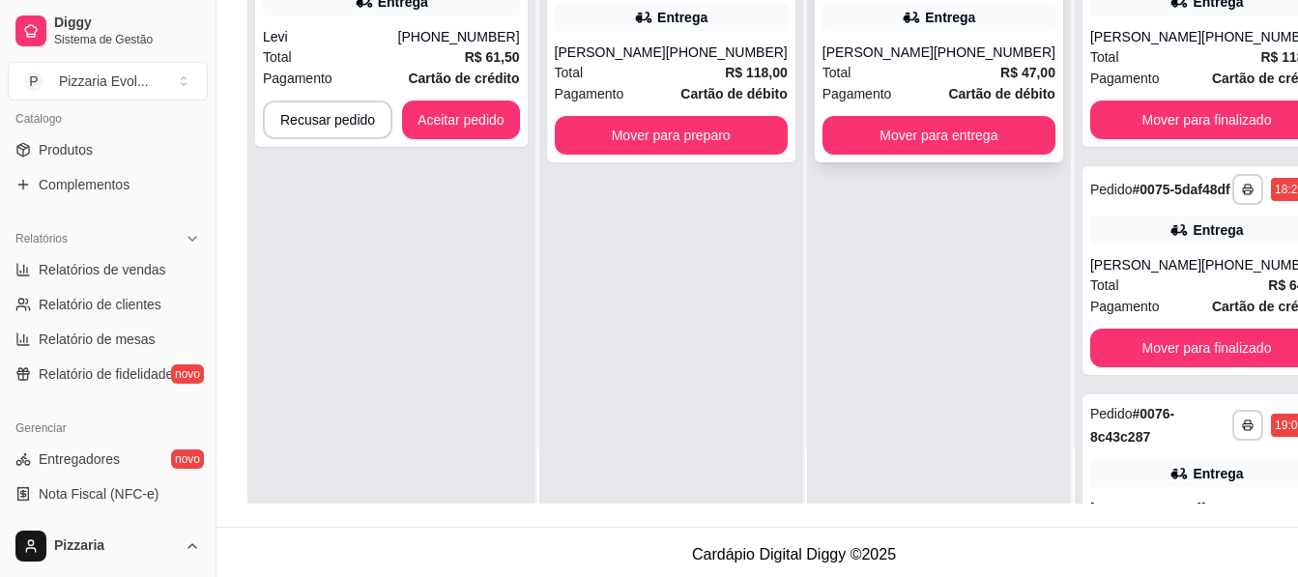
scroll to position [0, 0]
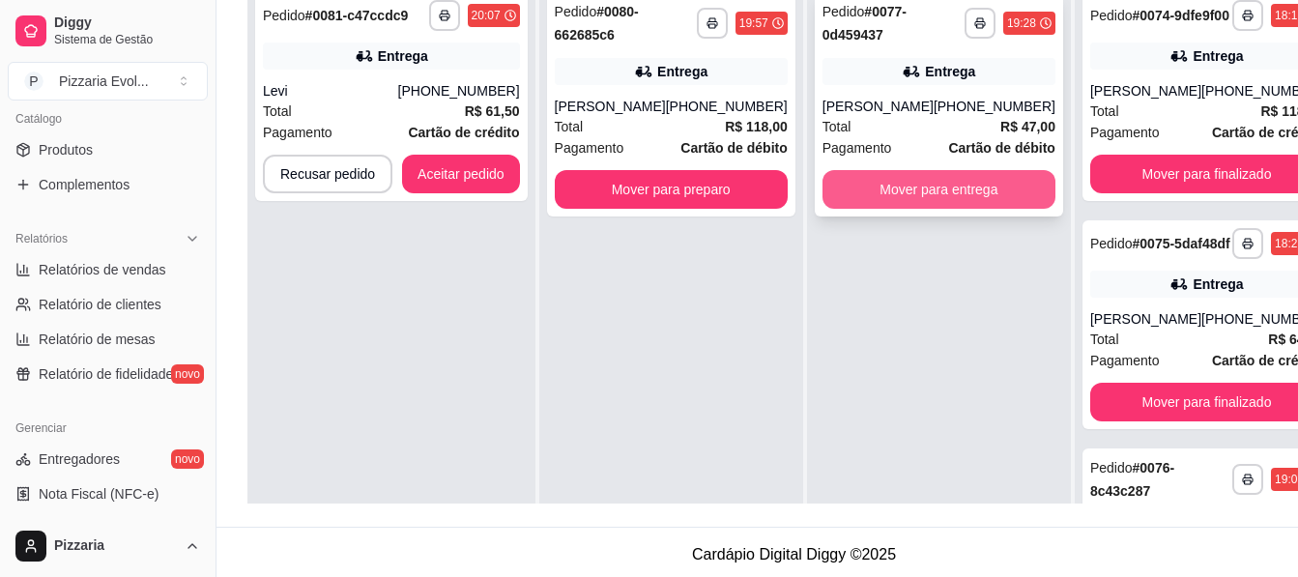
click at [947, 199] on button "Mover para entrega" at bounding box center [939, 189] width 233 height 39
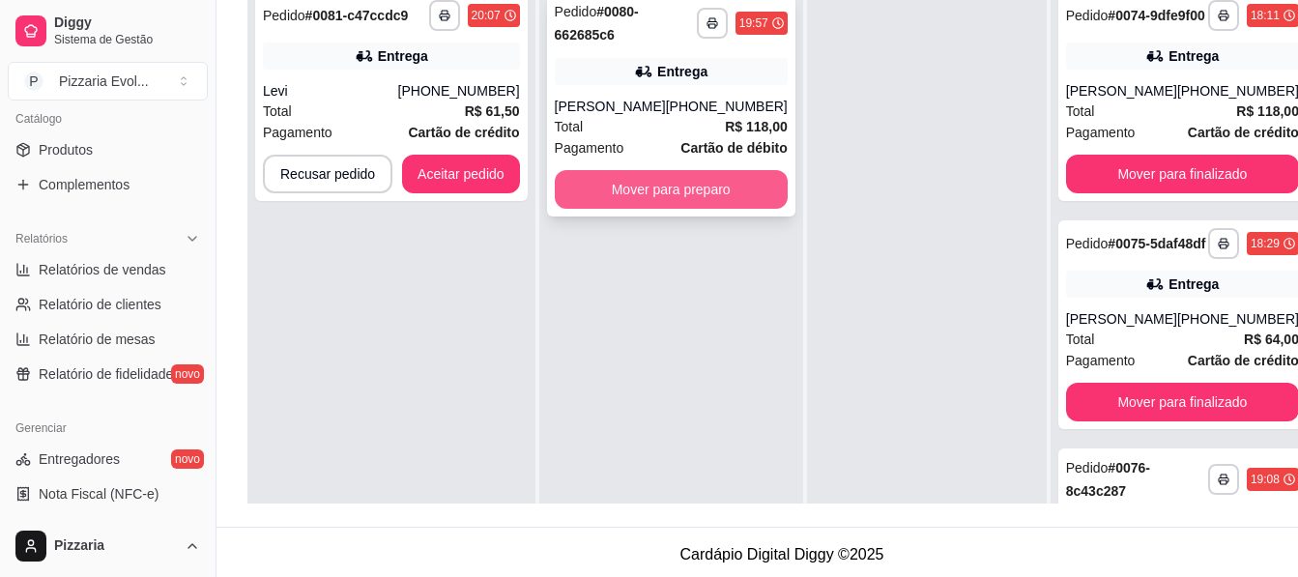
click at [656, 181] on button "Mover para preparo" at bounding box center [671, 189] width 233 height 39
click at [654, 170] on button "Mover para preparo" at bounding box center [671, 189] width 233 height 39
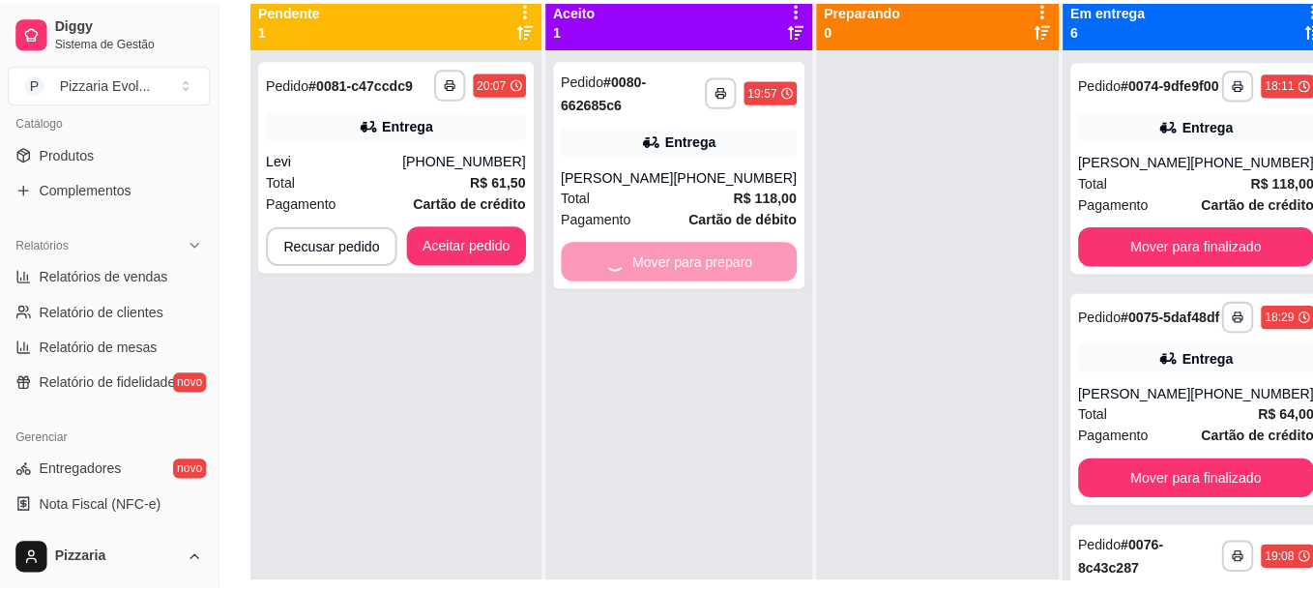
scroll to position [193, 0]
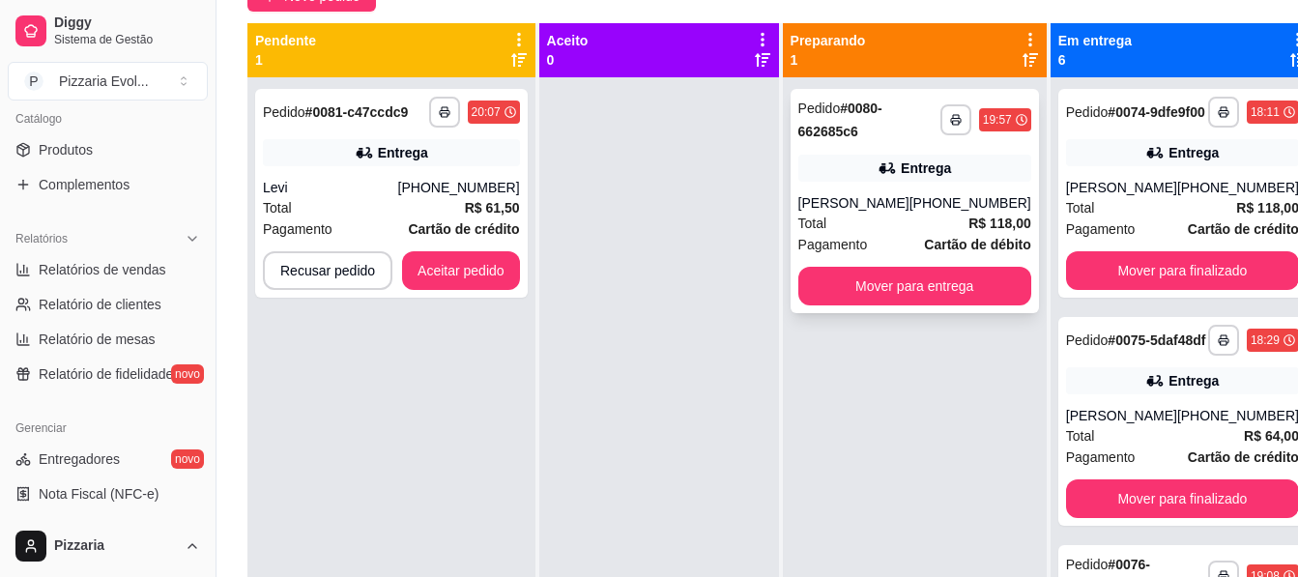
click at [830, 153] on div "**********" at bounding box center [915, 201] width 248 height 224
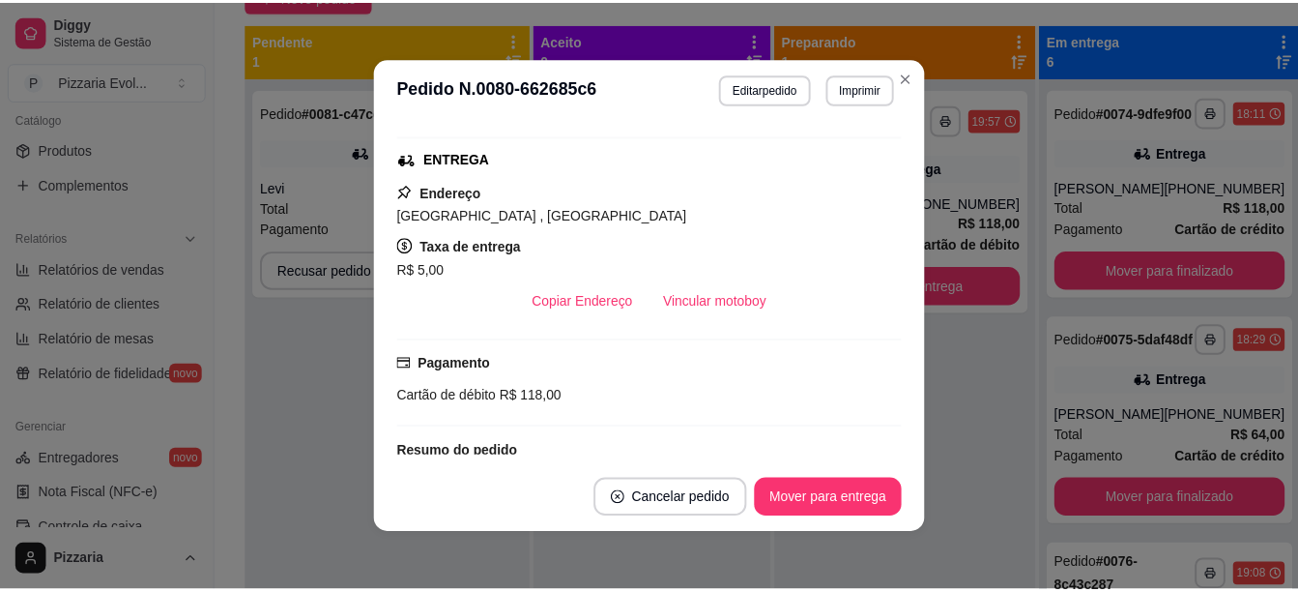
scroll to position [290, 0]
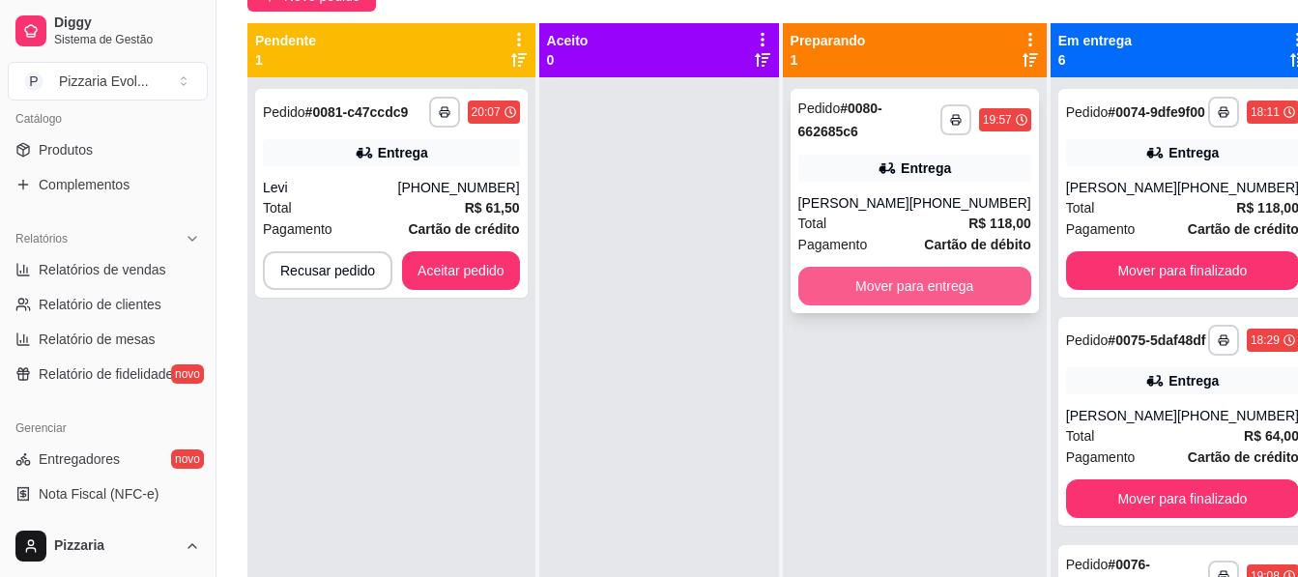
click at [925, 288] on button "Mover para entrega" at bounding box center [915, 286] width 233 height 39
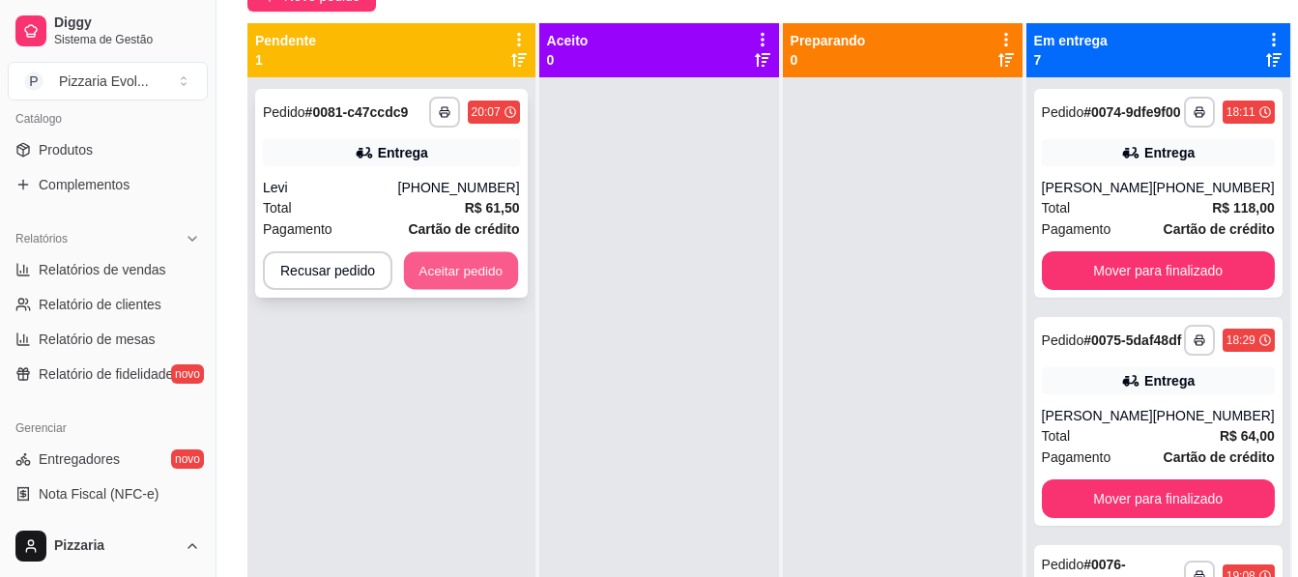
click at [489, 268] on button "Aceitar pedido" at bounding box center [461, 271] width 114 height 38
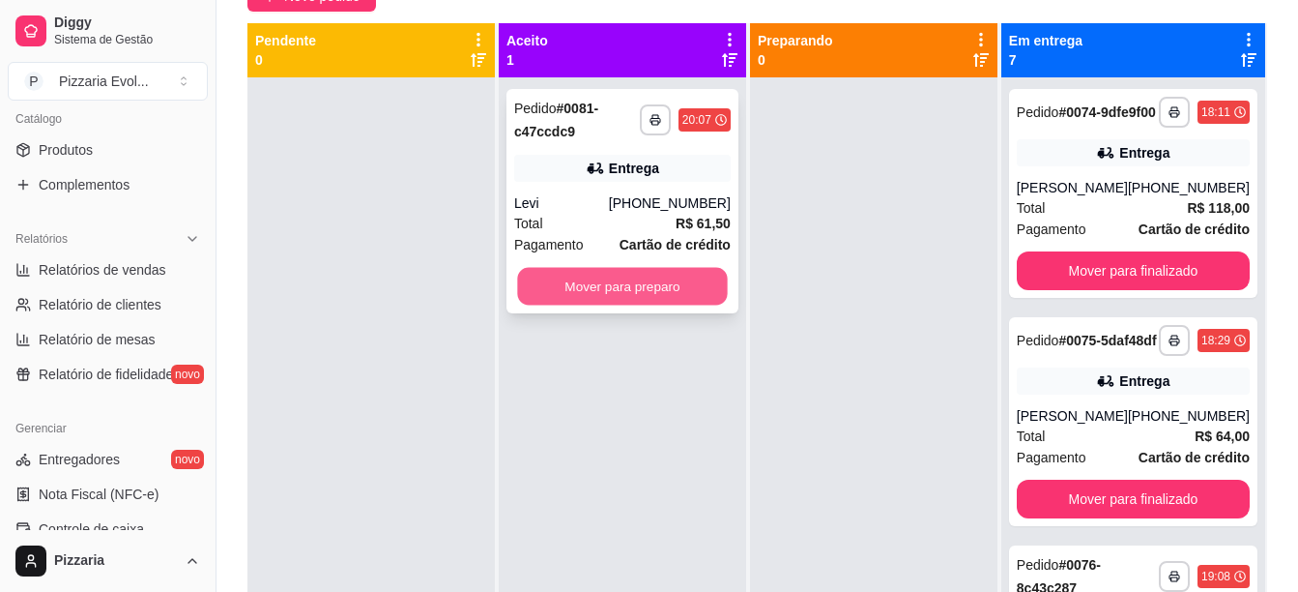
click at [694, 290] on button "Mover para preparo" at bounding box center [622, 287] width 210 height 38
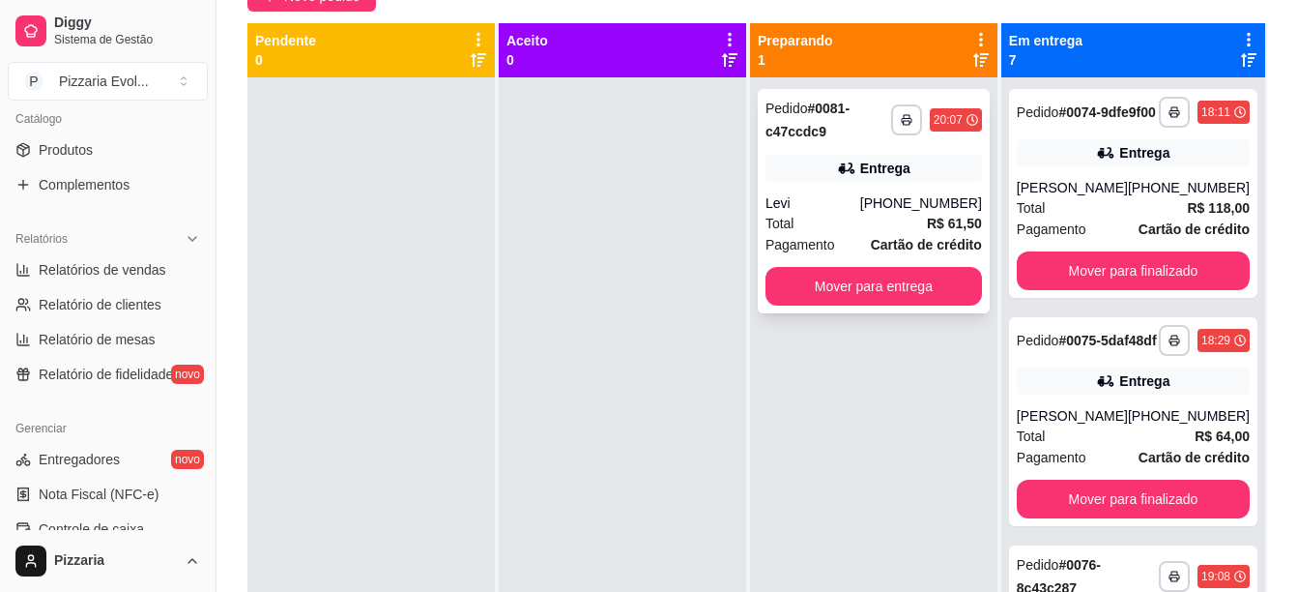
click at [824, 276] on button "Mover para entrega" at bounding box center [874, 286] width 217 height 39
